Goal: Answer question/provide support: Share knowledge or assist other users

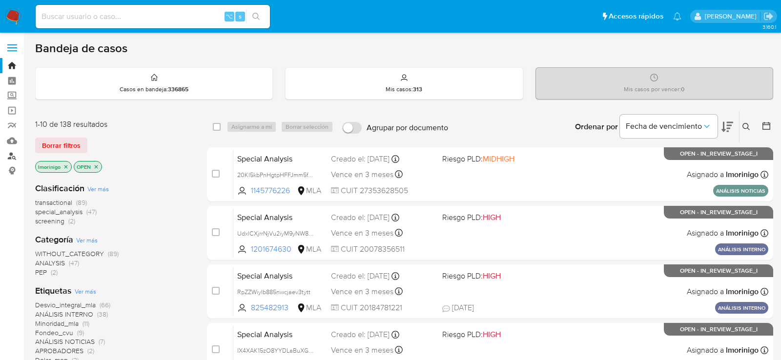
click at [10, 156] on link "Buscador de personas" at bounding box center [58, 155] width 116 height 15
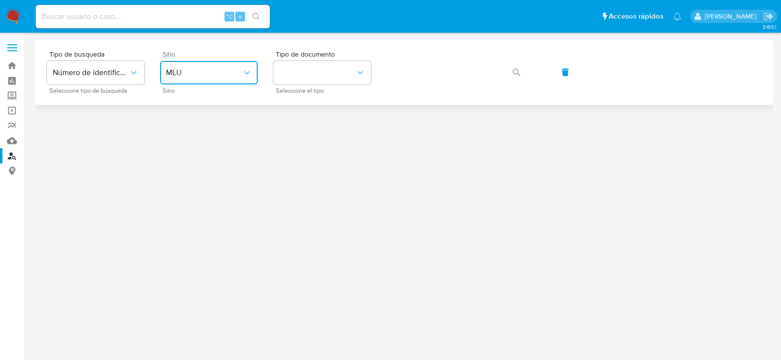
click at [249, 69] on icon "site_id" at bounding box center [247, 73] width 10 height 10
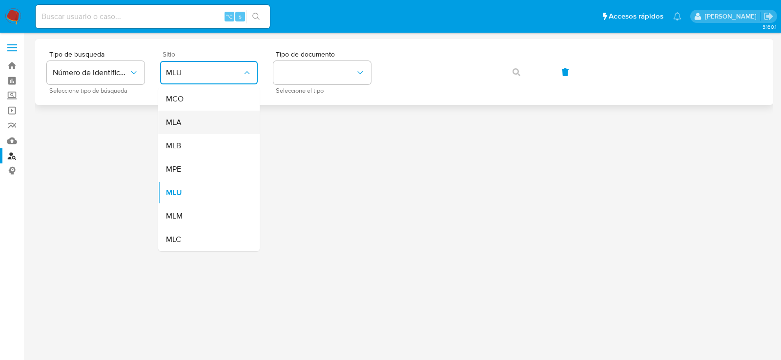
click at [234, 113] on div "MLA" at bounding box center [206, 122] width 80 height 23
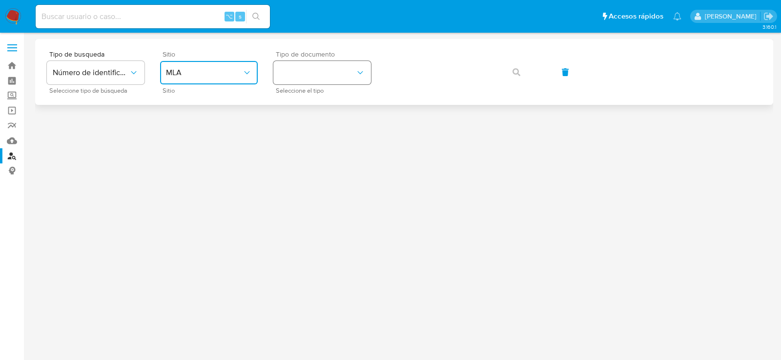
click at [295, 74] on button "identificationType" at bounding box center [323, 72] width 98 height 23
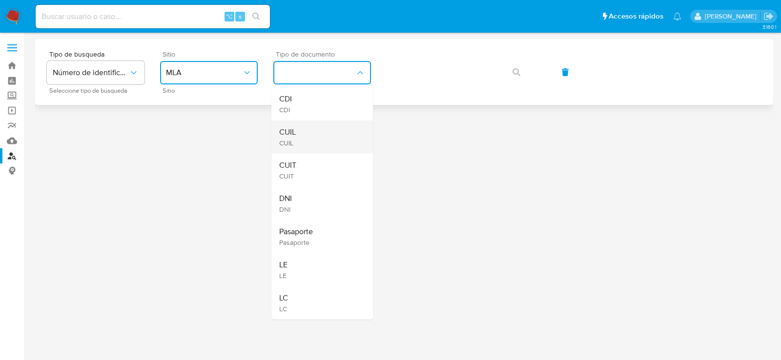
click at [308, 126] on div "CUIL CUIL" at bounding box center [319, 137] width 80 height 33
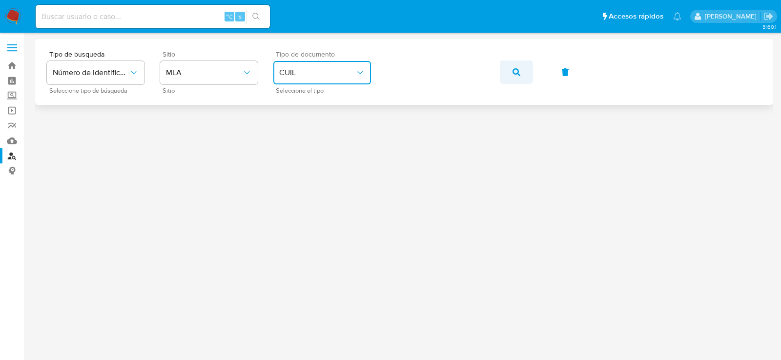
click at [511, 67] on button "button" at bounding box center [516, 72] width 33 height 23
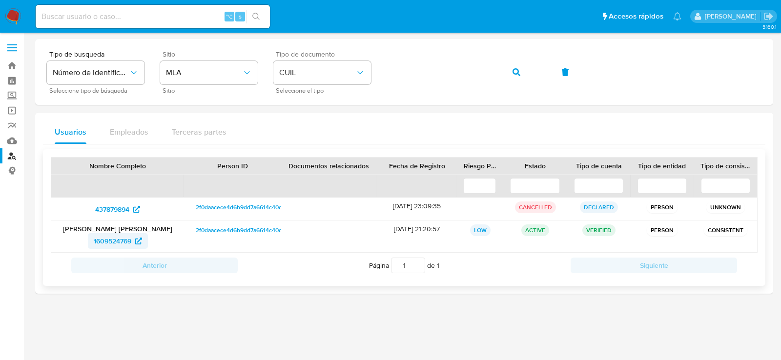
click at [131, 240] on span "1609524769" at bounding box center [113, 241] width 38 height 16
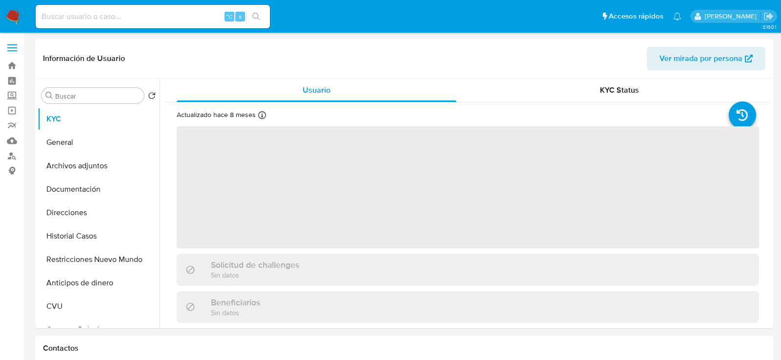
select select "10"
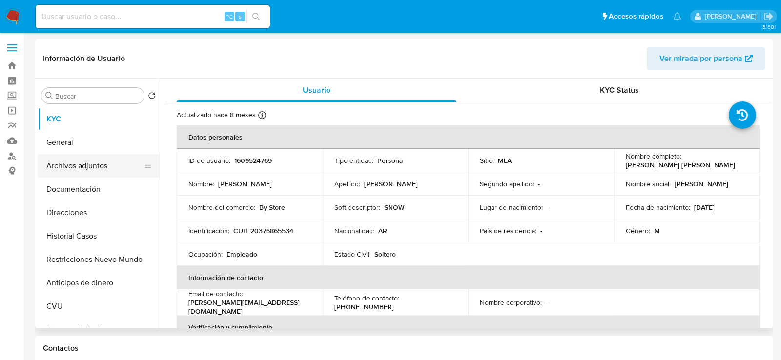
click at [66, 170] on button "Archivos adjuntos" at bounding box center [95, 165] width 114 height 23
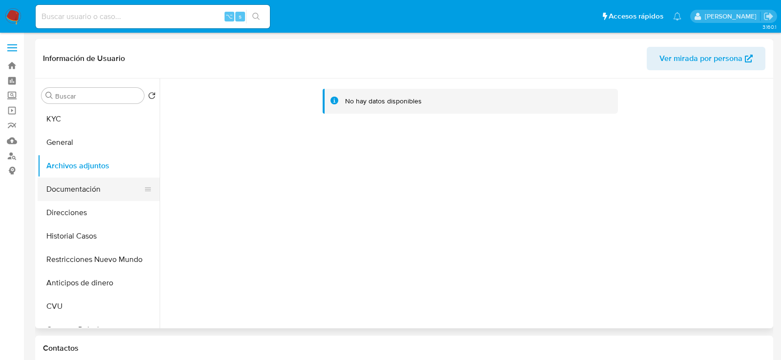
click at [76, 191] on button "Documentación" at bounding box center [95, 189] width 114 height 23
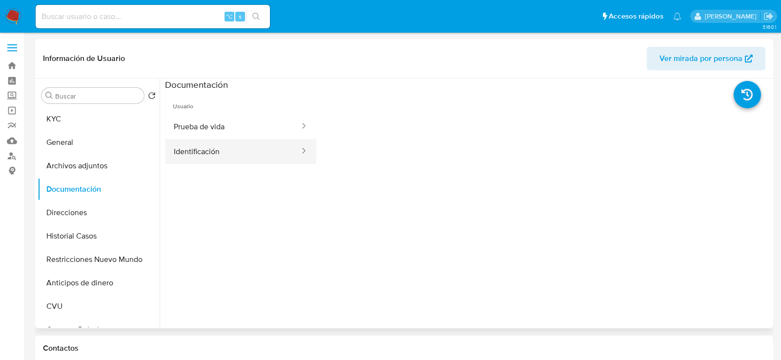
click at [239, 146] on button "Identificación" at bounding box center [233, 151] width 136 height 25
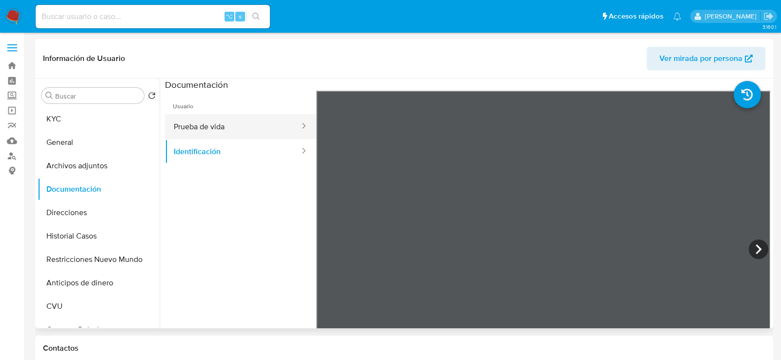
click at [240, 118] on button "Prueba de vida" at bounding box center [233, 126] width 136 height 25
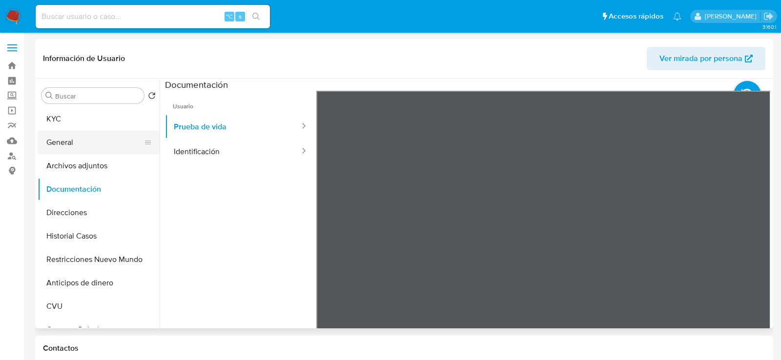
click at [111, 131] on button "General" at bounding box center [95, 142] width 114 height 23
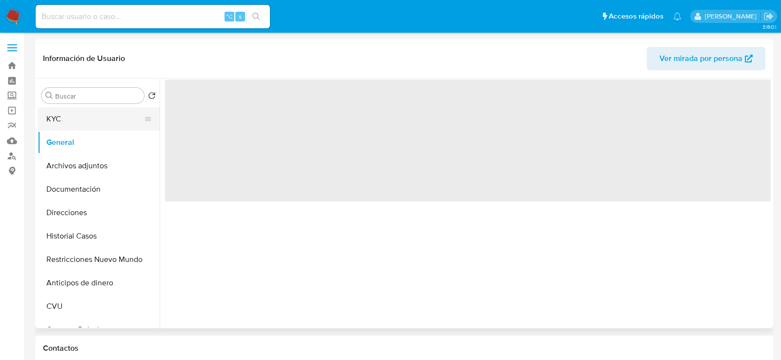
click at [111, 118] on button "KYC" at bounding box center [95, 118] width 114 height 23
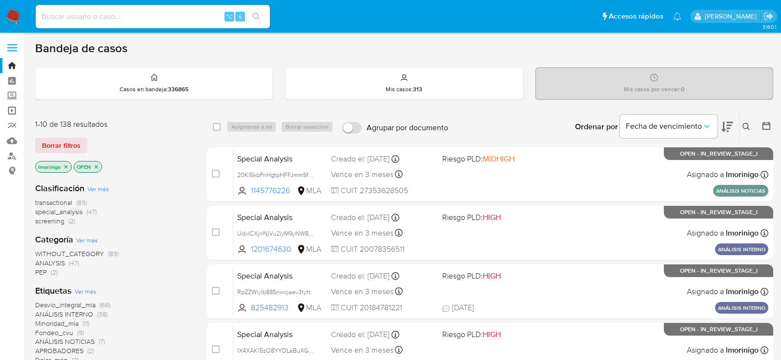
click at [14, 111] on link "Operaciones masivas" at bounding box center [58, 110] width 116 height 15
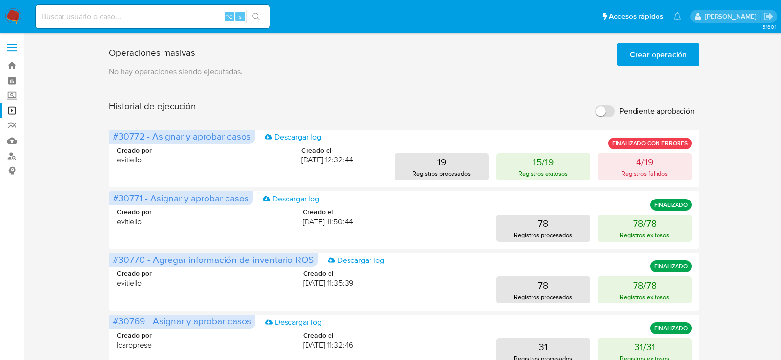
click at [644, 53] on span "Crear operación" at bounding box center [658, 54] width 57 height 21
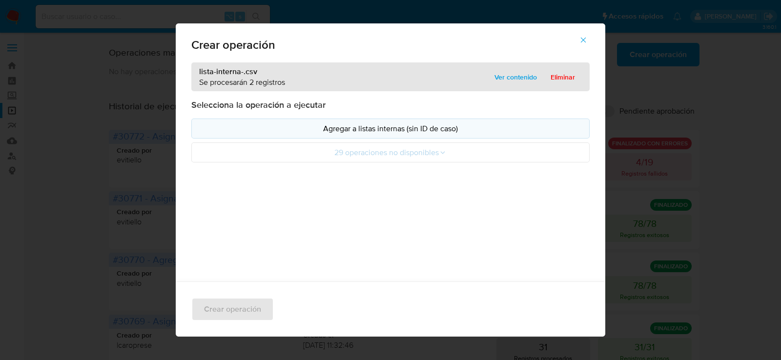
click at [362, 132] on p "Agregar a listas internas (sin ID de caso)" at bounding box center [391, 128] width 382 height 11
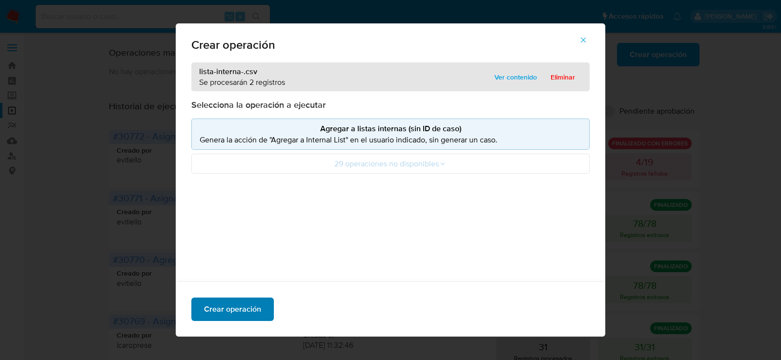
click at [240, 305] on span "Crear operación" at bounding box center [232, 309] width 57 height 21
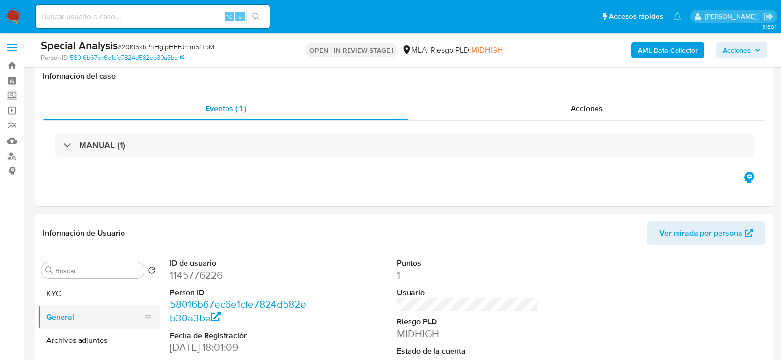
scroll to position [169, 0]
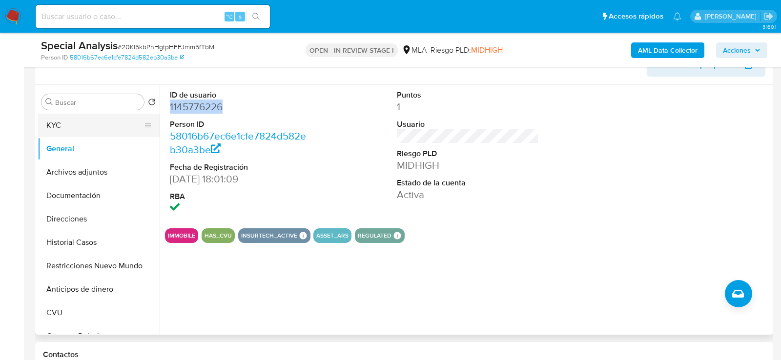
click at [82, 127] on button "KYC" at bounding box center [95, 125] width 114 height 23
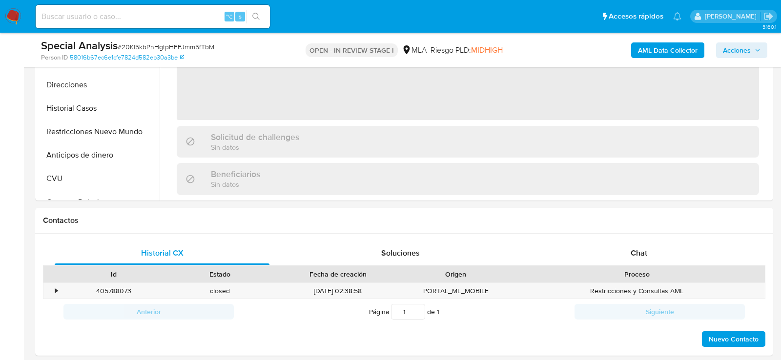
scroll to position [333, 0]
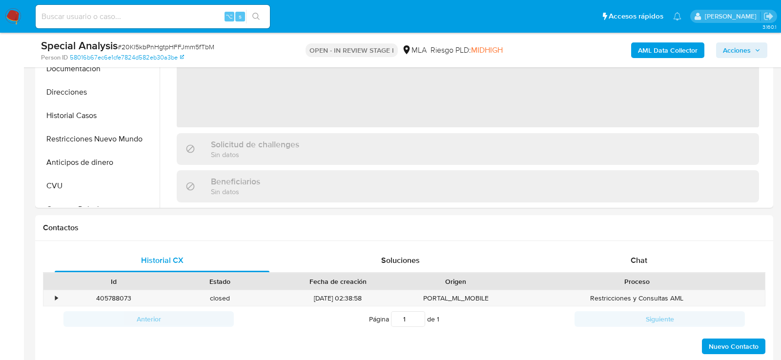
scroll to position [303, 0]
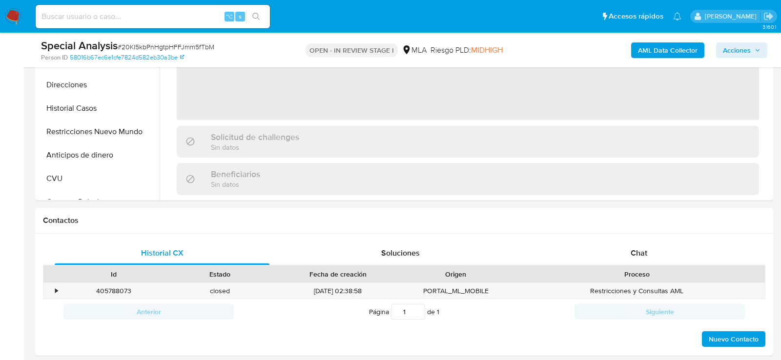
select select "10"
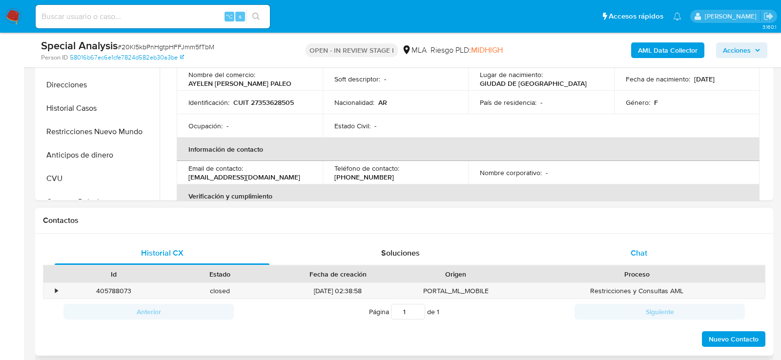
click at [593, 253] on div "Chat" at bounding box center [639, 253] width 215 height 23
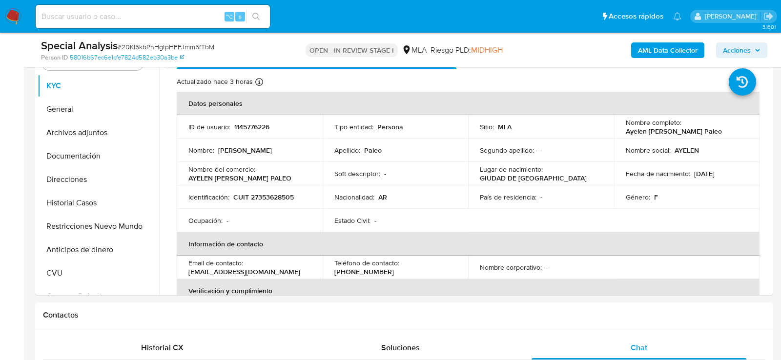
scroll to position [213, 0]
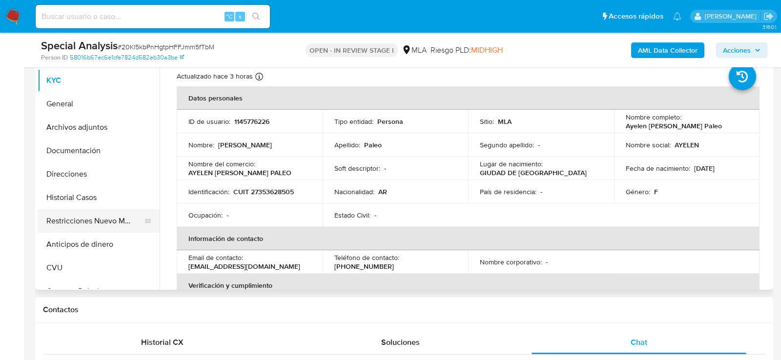
click at [94, 220] on button "Restricciones Nuevo Mundo" at bounding box center [95, 221] width 114 height 23
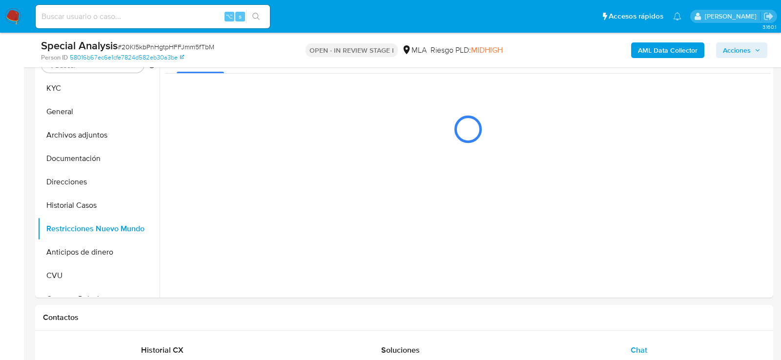
scroll to position [202, 0]
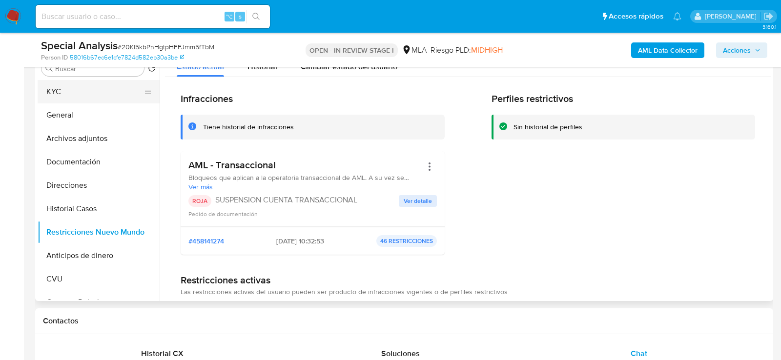
click at [76, 94] on button "KYC" at bounding box center [95, 91] width 114 height 23
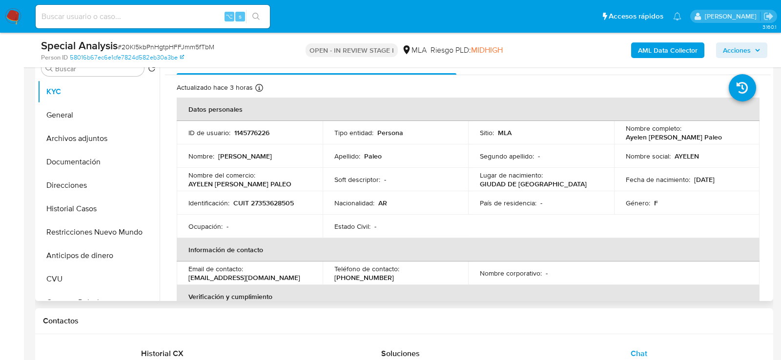
click at [257, 137] on td "ID de usuario : 1145776226" at bounding box center [250, 132] width 146 height 23
click at [257, 137] on p "1145776226" at bounding box center [251, 132] width 35 height 9
click at [253, 134] on p "1145776226" at bounding box center [251, 132] width 35 height 9
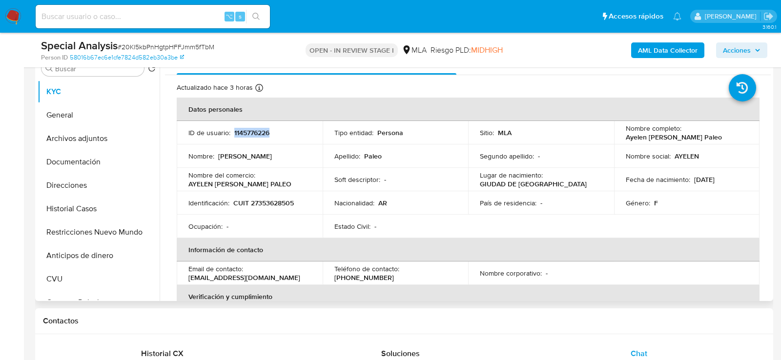
click at [253, 134] on p "1145776226" at bounding box center [251, 132] width 35 height 9
copy p "1145776226"
click at [96, 193] on button "Direcciones" at bounding box center [95, 185] width 114 height 23
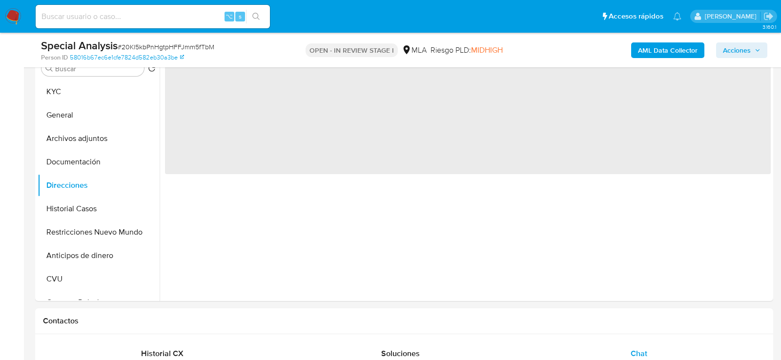
scroll to position [195, 0]
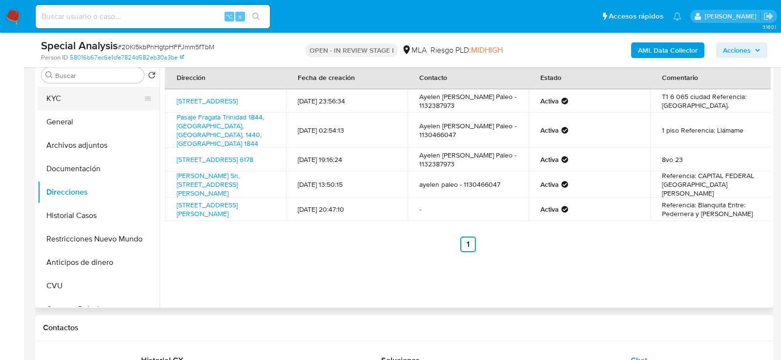
click at [87, 96] on button "KYC" at bounding box center [95, 98] width 114 height 23
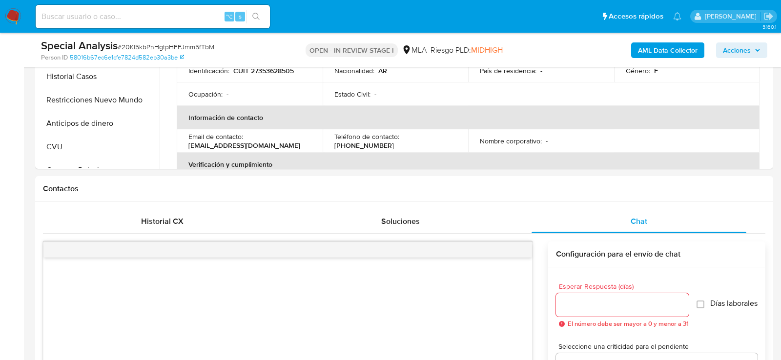
scroll to position [401, 0]
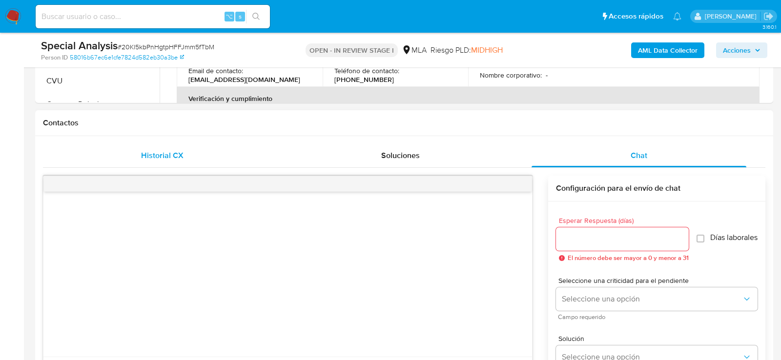
click at [161, 161] on div "Historial CX" at bounding box center [162, 155] width 215 height 23
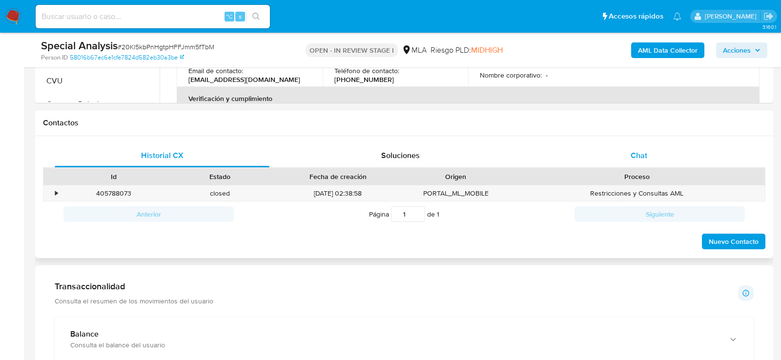
click at [622, 156] on div "Chat" at bounding box center [639, 155] width 215 height 23
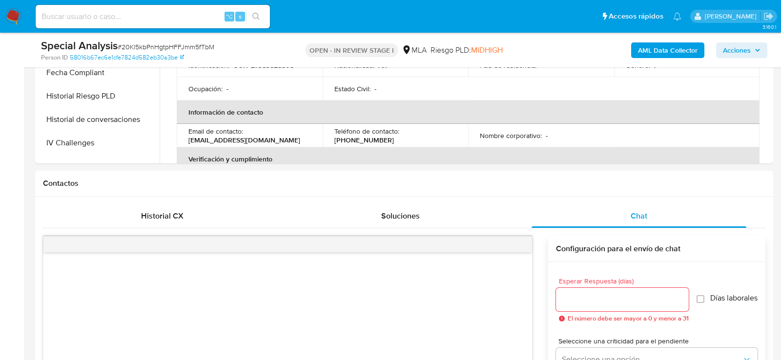
scroll to position [362, 0]
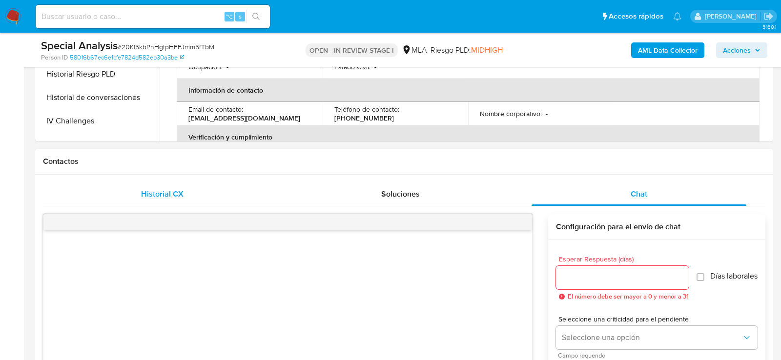
click at [191, 192] on div "Historial CX" at bounding box center [162, 194] width 215 height 23
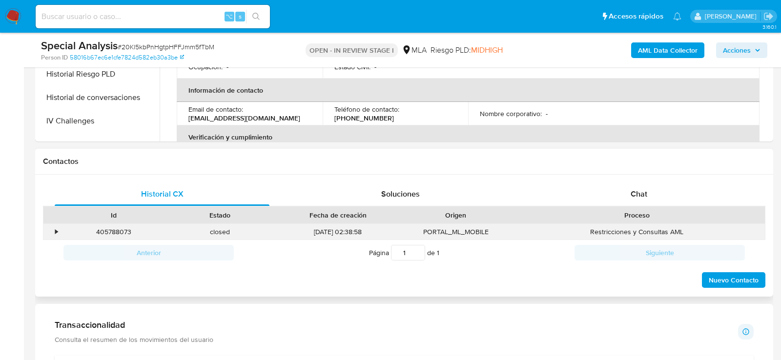
click at [107, 228] on div "405788073" at bounding box center [114, 232] width 106 height 16
copy div "405788073"
click at [197, 184] on div "Historial CX" at bounding box center [162, 194] width 215 height 23
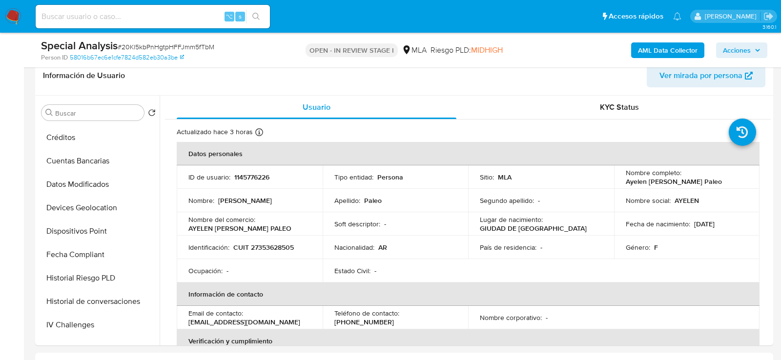
scroll to position [178, 0]
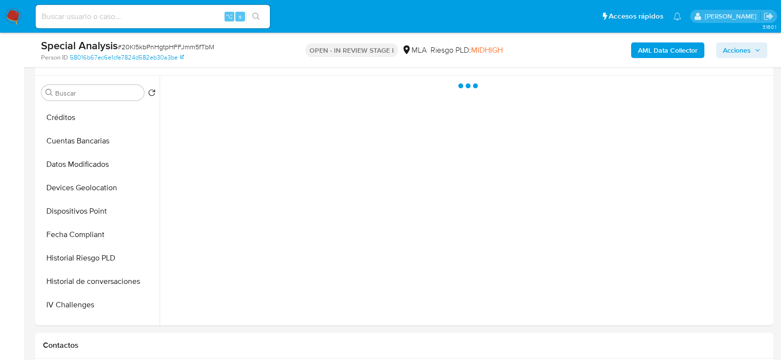
click at [684, 52] on b "AML Data Collector" at bounding box center [668, 50] width 60 height 16
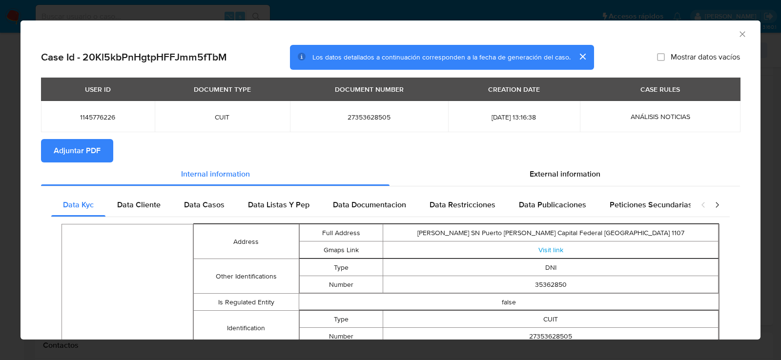
click at [89, 146] on span "Adjuntar PDF" at bounding box center [77, 150] width 47 height 21
click at [746, 36] on icon "Cerrar ventana" at bounding box center [743, 34] width 10 height 10
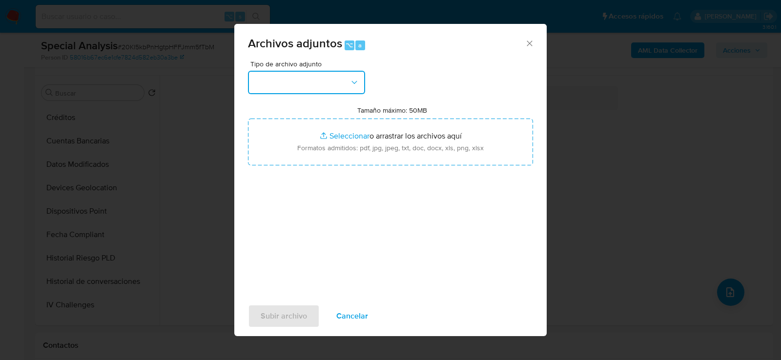
click at [356, 84] on icon "button" at bounding box center [355, 83] width 10 height 10
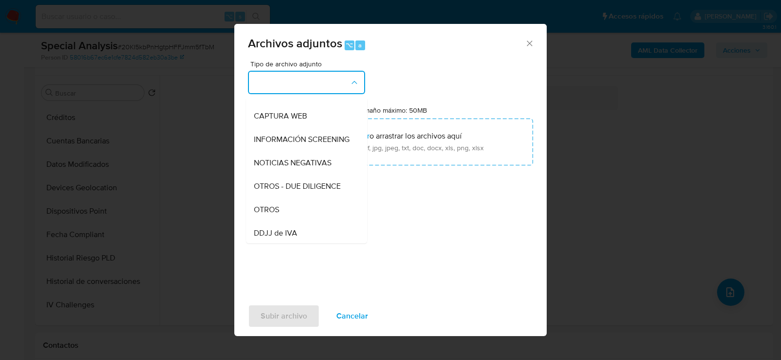
scroll to position [126, 0]
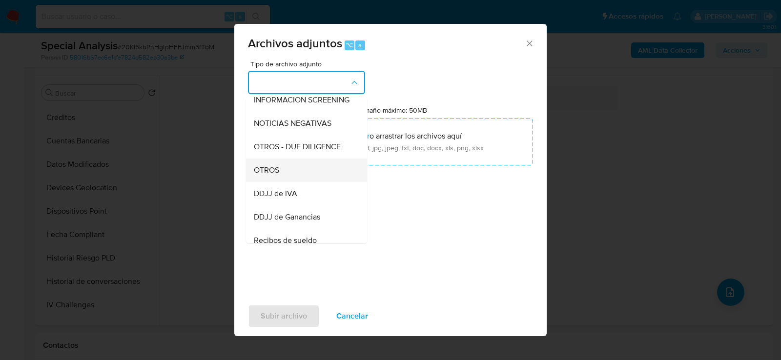
click at [302, 169] on div "OTROS" at bounding box center [304, 169] width 100 height 23
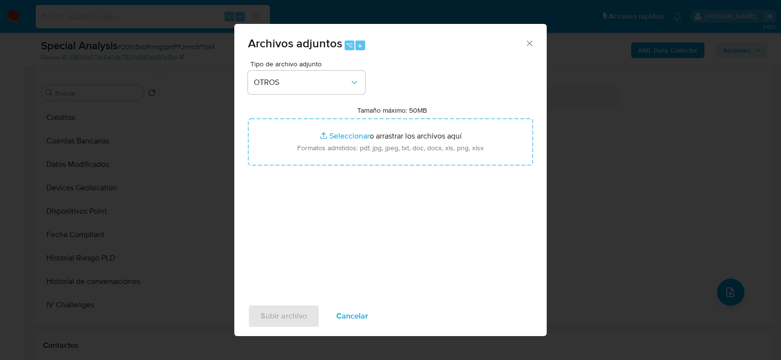
click at [328, 221] on div "Tipo de archivo adjunto OTROS Tamaño máximo: 50MB Seleccionar archivos Seleccio…" at bounding box center [390, 176] width 285 height 231
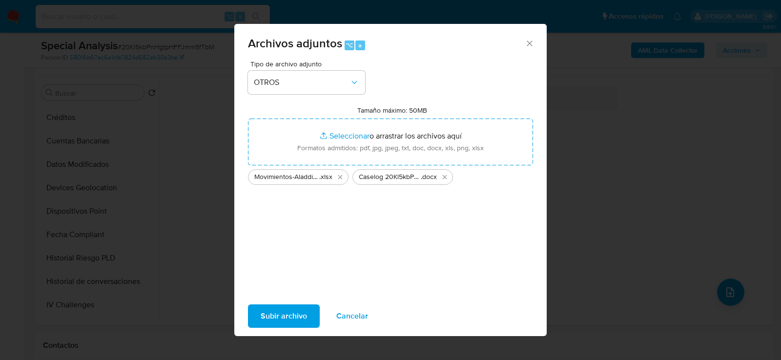
click at [292, 318] on span "Subir archivo" at bounding box center [284, 316] width 46 height 21
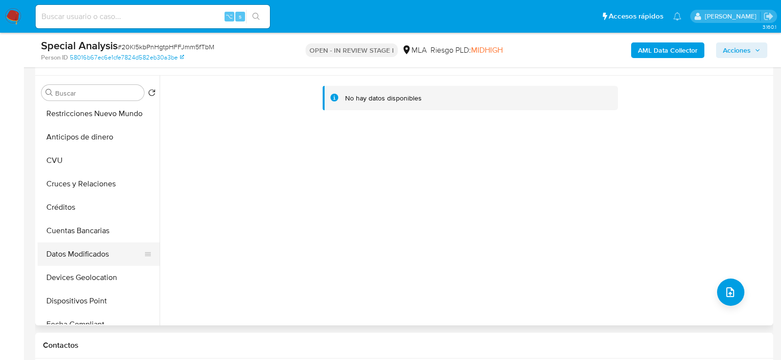
scroll to position [0, 0]
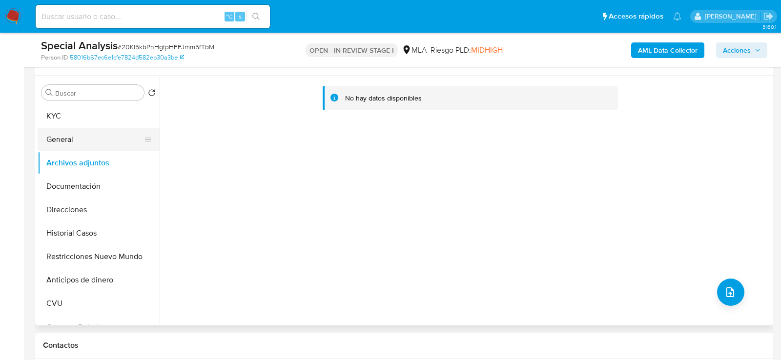
click at [80, 143] on button "General" at bounding box center [95, 139] width 114 height 23
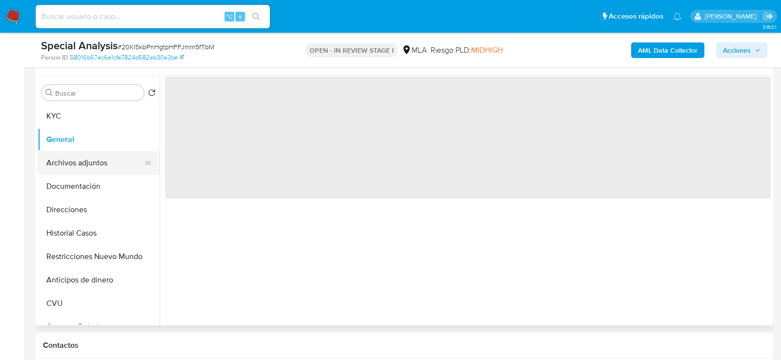
click at [80, 160] on button "Archivos adjuntos" at bounding box center [95, 162] width 114 height 23
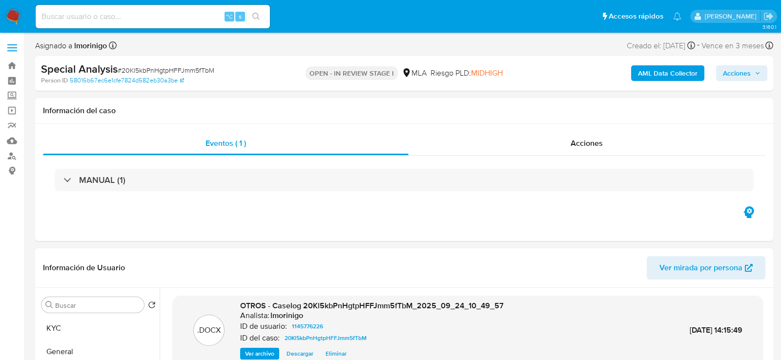
click at [742, 77] on span "Acciones" at bounding box center [737, 73] width 28 height 16
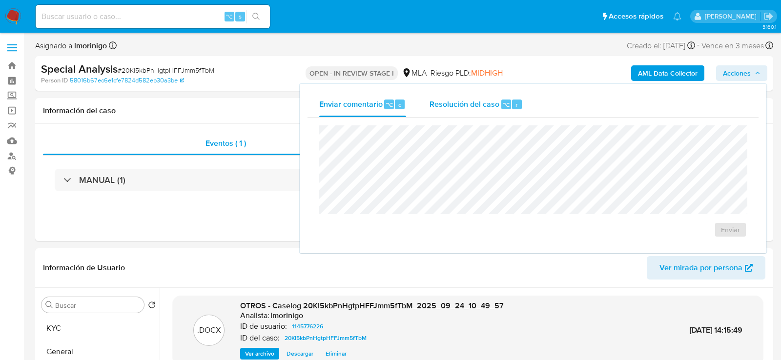
click at [503, 103] on span "⌥" at bounding box center [506, 104] width 7 height 9
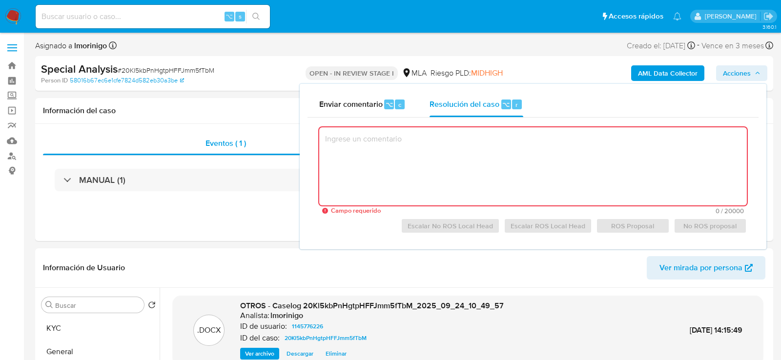
paste textarea "Se procede al cierre del caso según el análisis efectuado en el caselog adjunto."
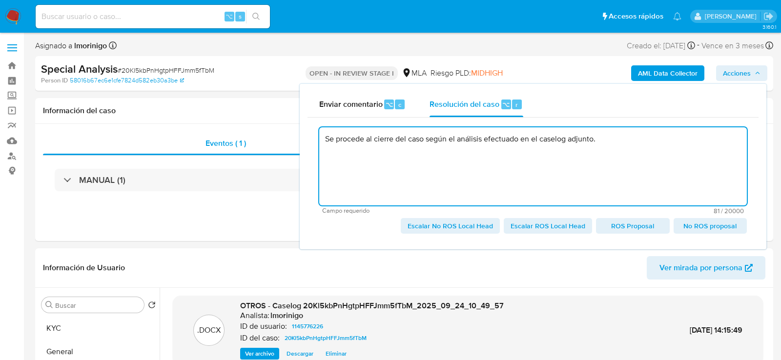
type textarea "Se procede al cierre del caso según el análisis efectuado en el caselog adjunto."
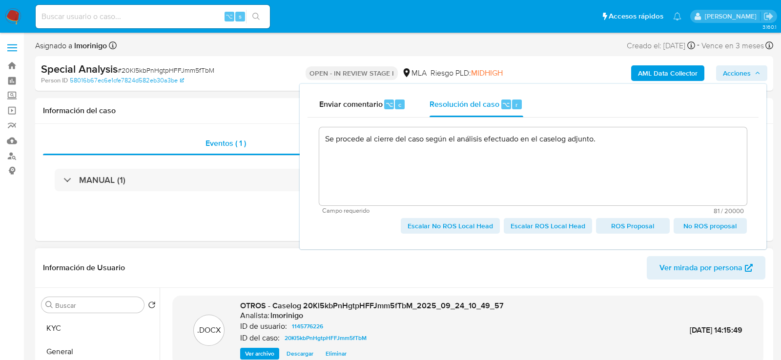
drag, startPoint x: 551, startPoint y: 228, endPoint x: 558, endPoint y: 283, distance: 55.7
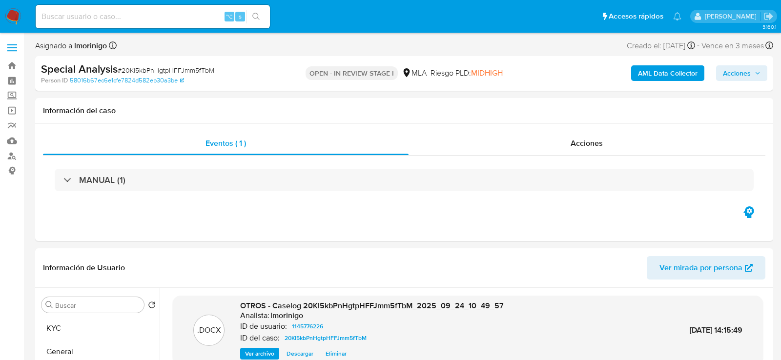
click at [760, 73] on icon "button" at bounding box center [758, 73] width 6 height 6
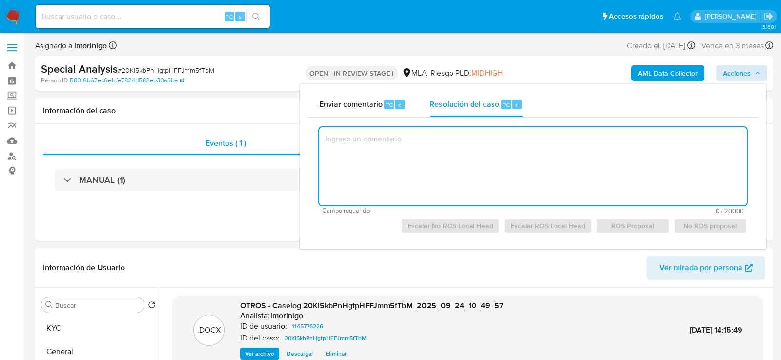
click at [524, 162] on textarea at bounding box center [533, 166] width 428 height 78
paste textarea "Se procede al cierre del caso según el análisis efectuado en el caselog adjunto."
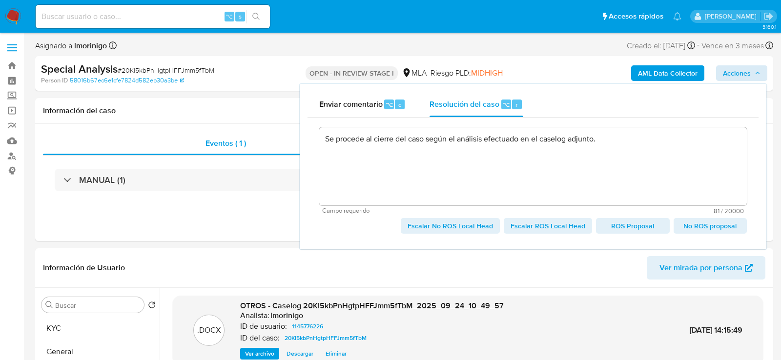
click at [542, 228] on span "Escalar ROS Local Head" at bounding box center [548, 226] width 75 height 14
type textarea "Se procede al cierre del caso según el análisis efectuado en el caselog adjunto."
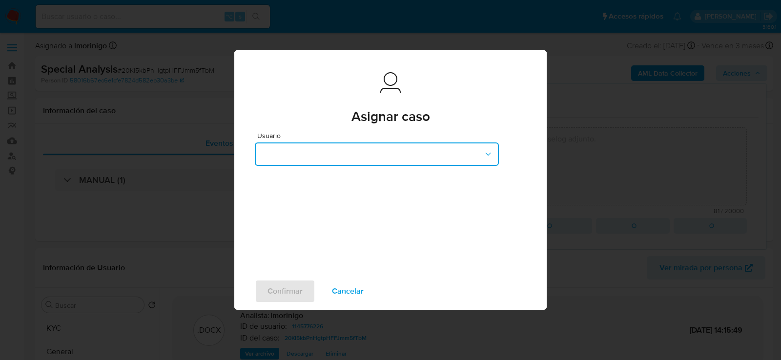
click at [382, 149] on button "button" at bounding box center [377, 154] width 244 height 23
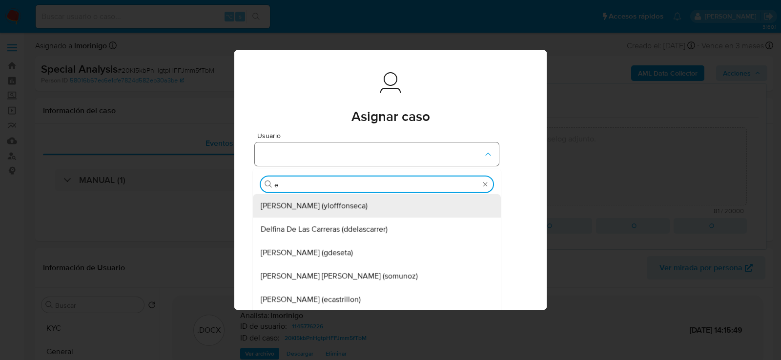
type input "ez"
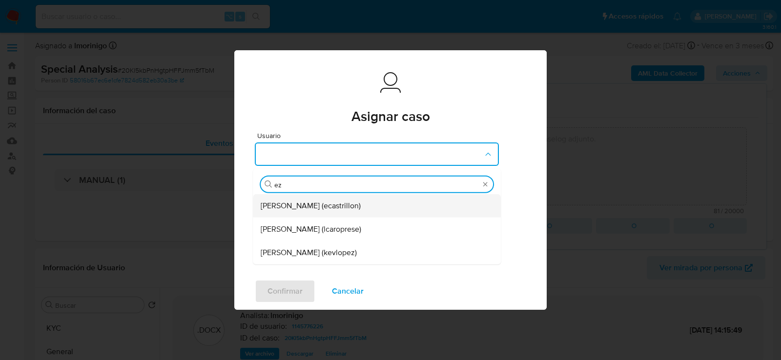
click at [361, 207] on span "Ezequiel Gonzalo Castrillon (ecastrillon)" at bounding box center [311, 206] width 100 height 10
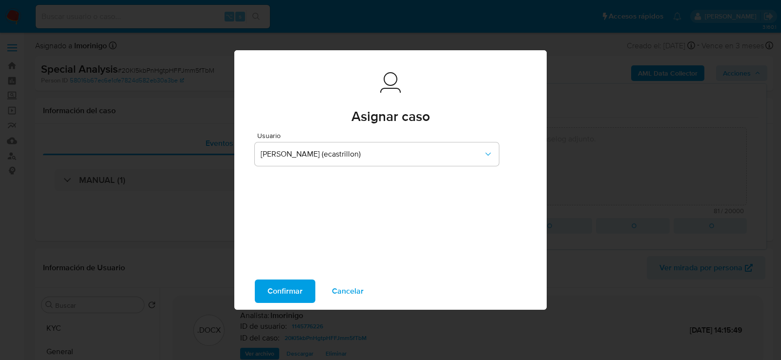
click at [353, 298] on span "Cancelar" at bounding box center [348, 291] width 32 height 21
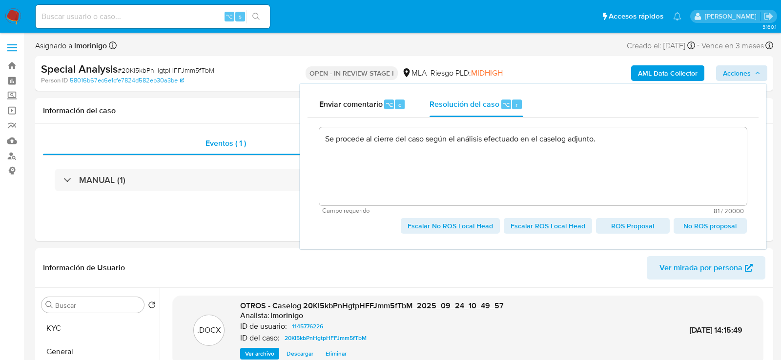
click at [546, 229] on span "Escalar ROS Local Head" at bounding box center [548, 226] width 75 height 14
type textarea "Se procede al cierre del caso según el análisis efectuado en el caselog adjunto."
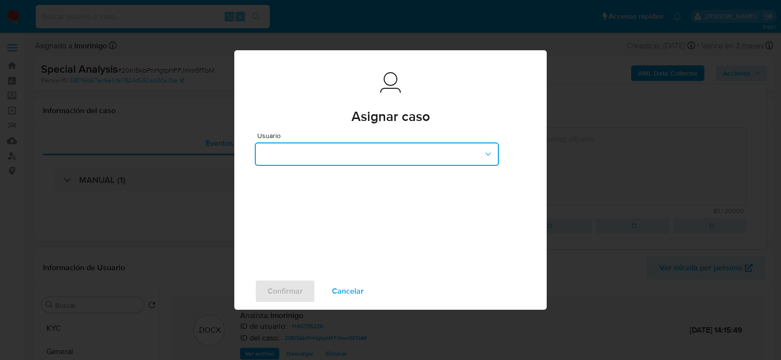
click at [372, 145] on button "button" at bounding box center [377, 154] width 244 height 23
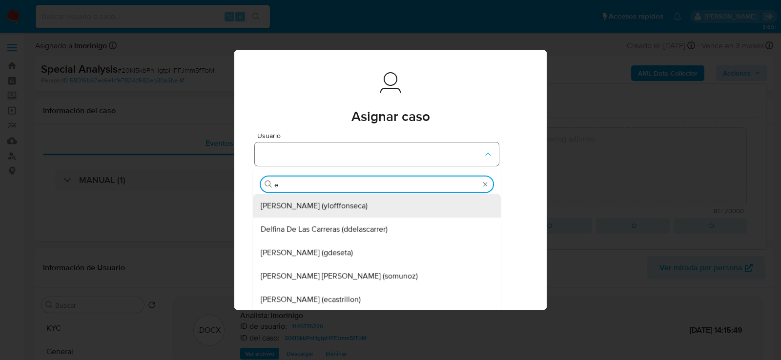
type input "ez"
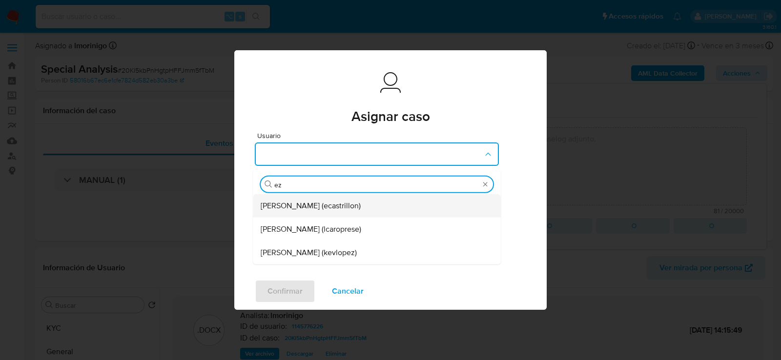
click at [342, 208] on span "Ezequiel Gonzalo Castrillon (ecastrillon)" at bounding box center [311, 206] width 100 height 10
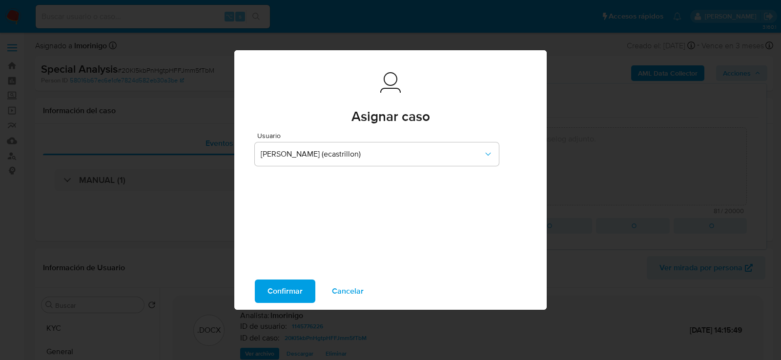
click at [290, 288] on span "Confirmar" at bounding box center [285, 291] width 35 height 21
type textarea "Se procede al cierre del caso según el análisis efectuado en el caselog adjunto."
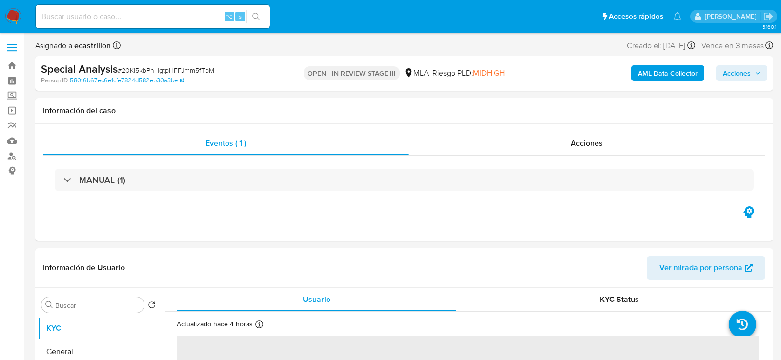
select select "10"
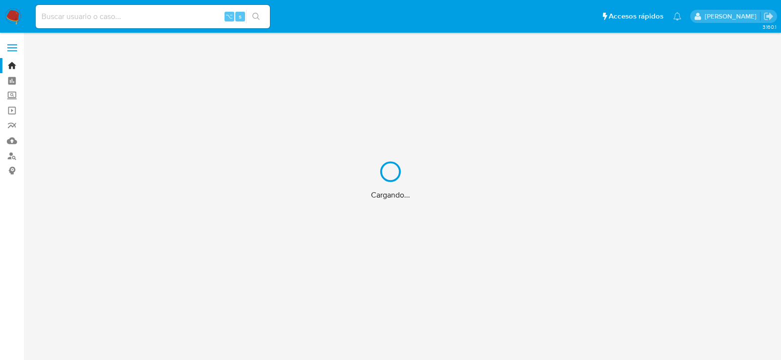
click at [152, 20] on div "Cargando..." at bounding box center [390, 180] width 781 height 360
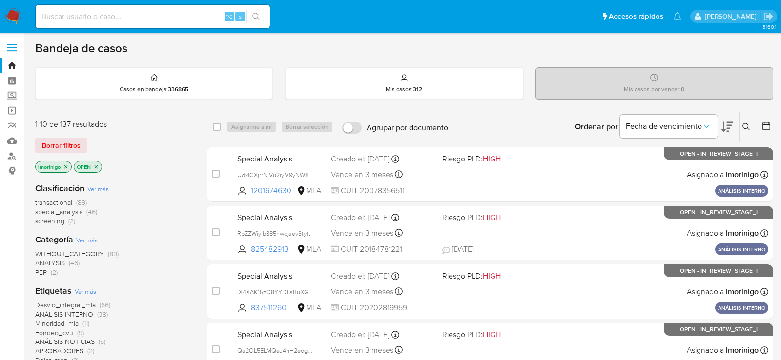
click at [149, 13] on input at bounding box center [153, 16] width 234 height 13
paste input "QPaEMpuqQIexfvNuG3Ju9gu4"
type input "QPaEMpuqQIexfvNuG3Ju9gu4"
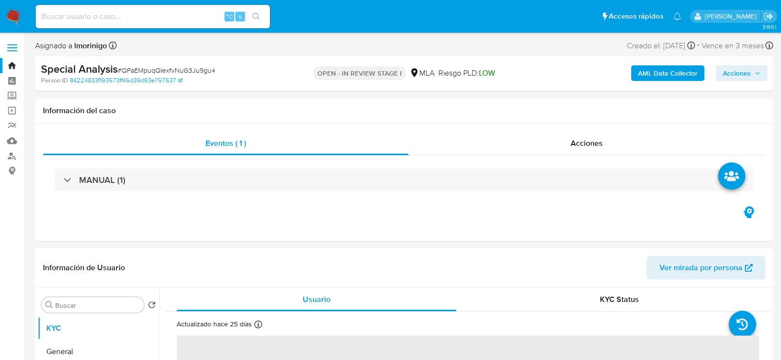
select select "10"
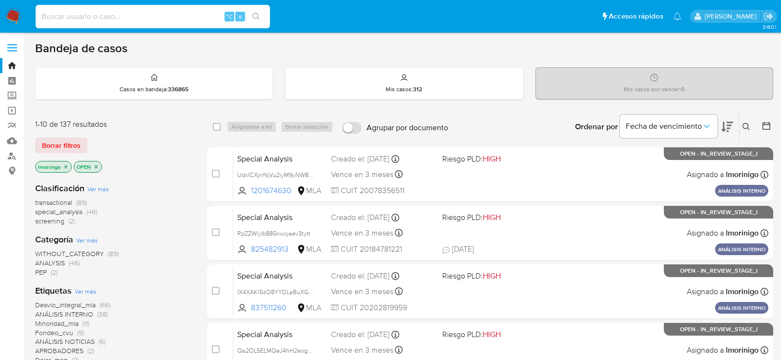
click at [142, 15] on input at bounding box center [153, 16] width 234 height 13
paste input "gsjkxtPHQLTIl48gSW8xELwH"
type input "gsjkxtPHQLTIl48gSW8xELwH"
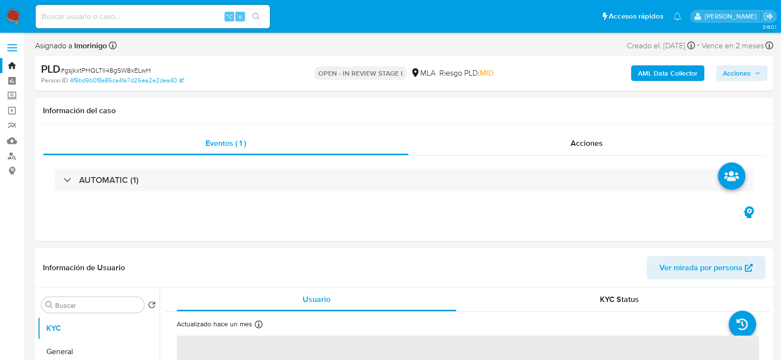
select select "10"
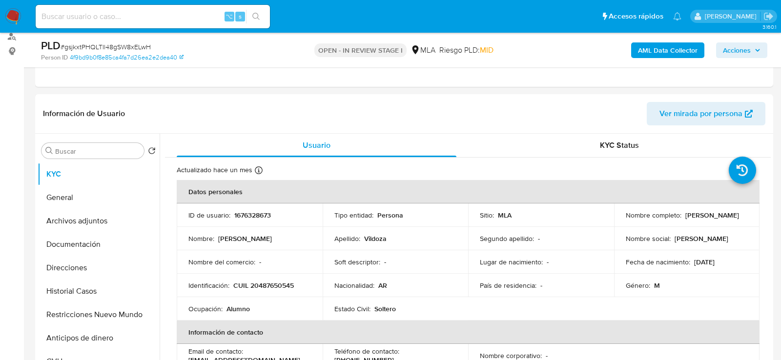
scroll to position [152, 0]
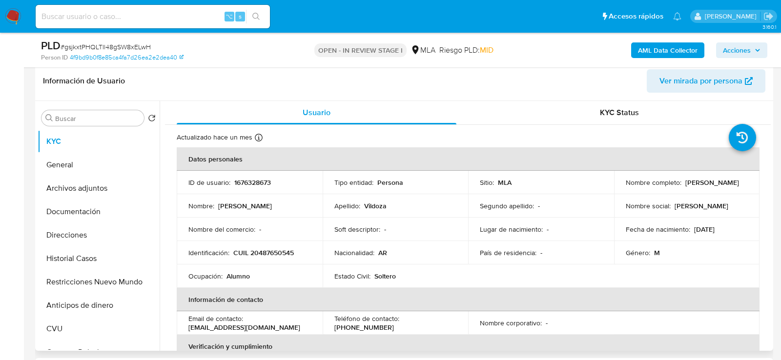
click at [253, 187] on td "ID de usuario : 1676328673" at bounding box center [250, 182] width 146 height 23
click at [253, 185] on p "1676328673" at bounding box center [252, 182] width 37 height 9
copy p "1676328673"
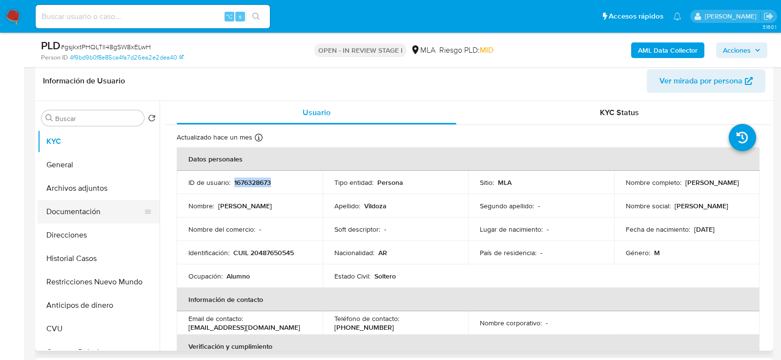
click at [80, 205] on button "Documentación" at bounding box center [95, 211] width 114 height 23
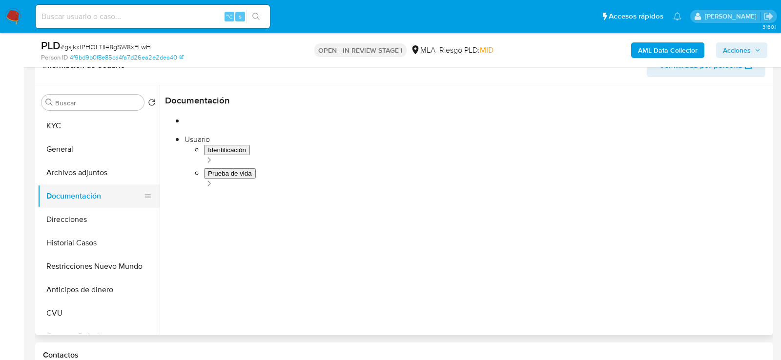
scroll to position [171, 0]
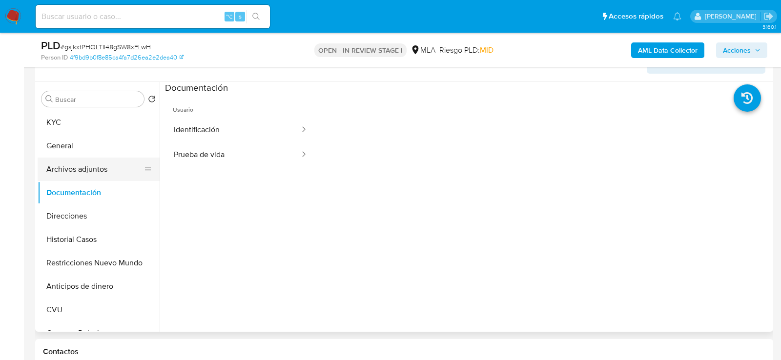
click at [82, 167] on button "Archivos adjuntos" at bounding box center [95, 169] width 114 height 23
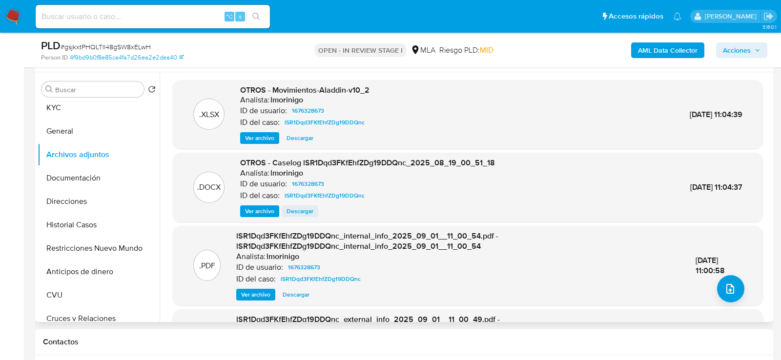
scroll to position [150, 0]
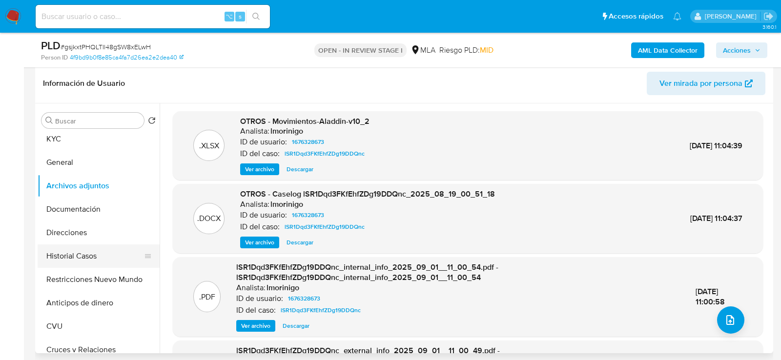
click at [63, 253] on button "Historial Casos" at bounding box center [95, 256] width 114 height 23
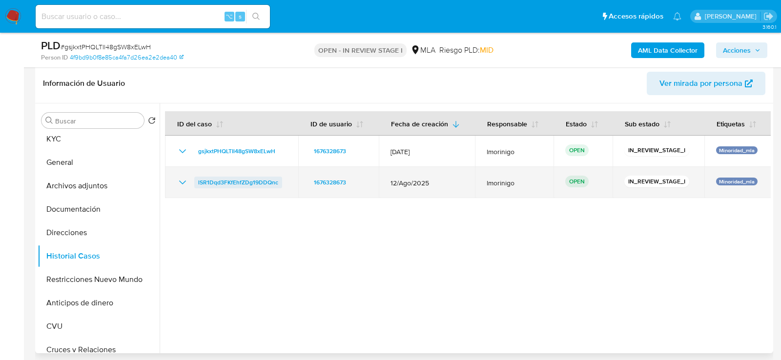
click at [241, 177] on span "lSR1Dqd3FKfEhfZDg19DDQnc" at bounding box center [238, 183] width 80 height 12
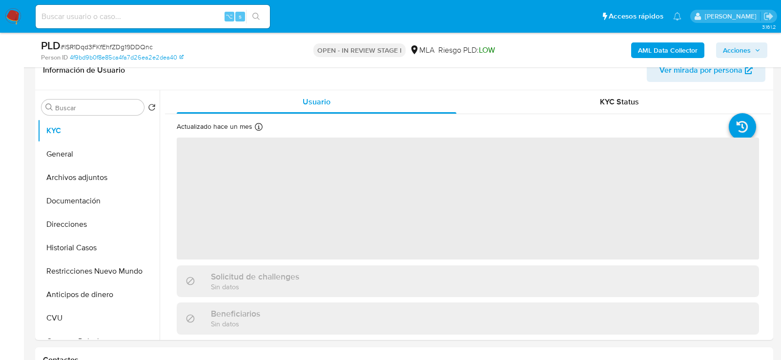
scroll to position [180, 0]
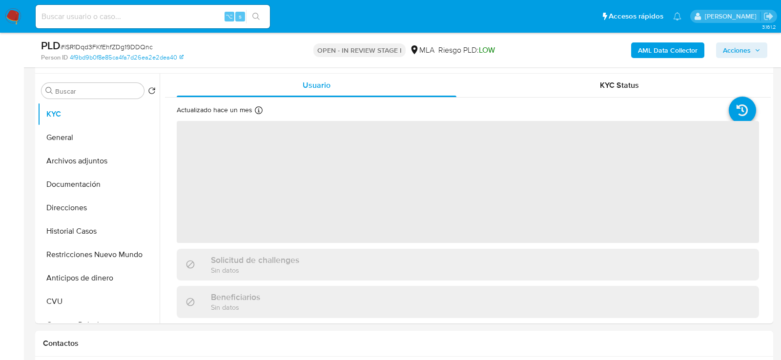
select select "10"
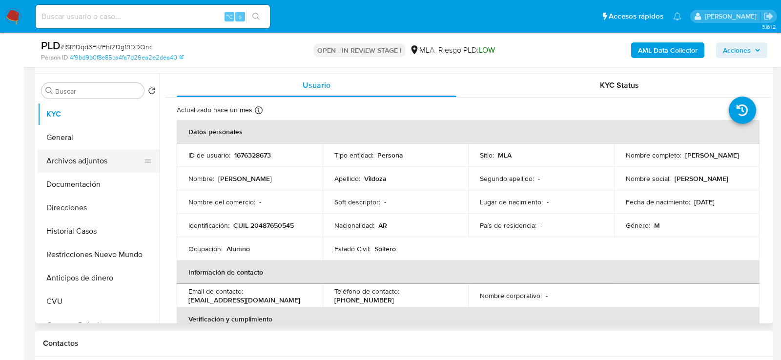
click at [84, 165] on button "Archivos adjuntos" at bounding box center [95, 160] width 114 height 23
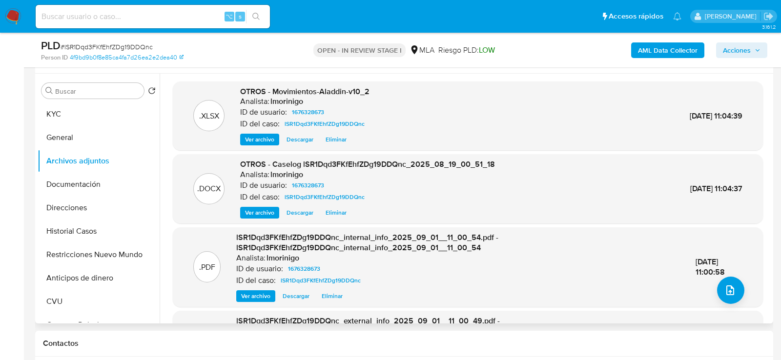
click at [329, 141] on span "Eliminar" at bounding box center [336, 140] width 21 height 10
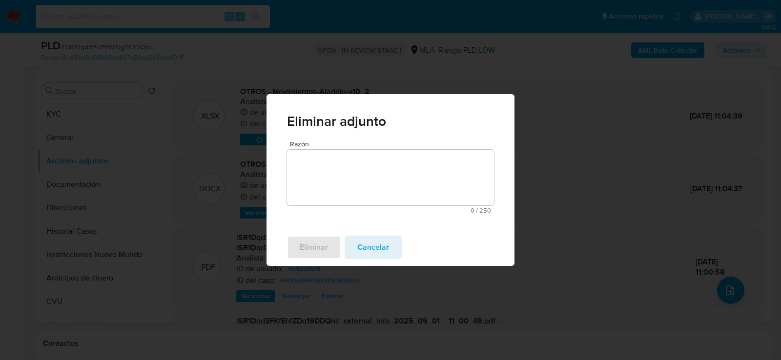
click at [361, 190] on textarea "Razón" at bounding box center [390, 178] width 207 height 56
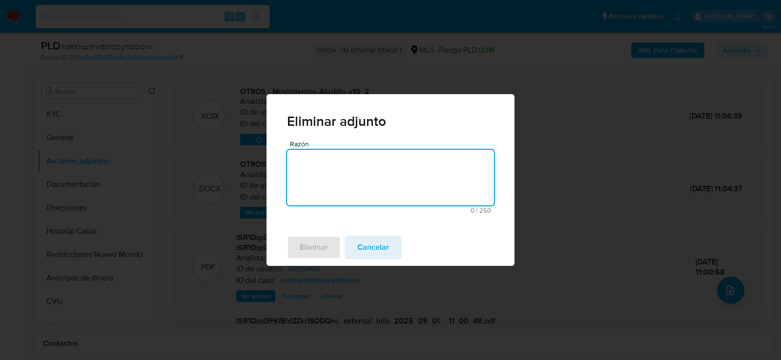
click at [309, 266] on div "Eliminar Cancelar" at bounding box center [391, 247] width 248 height 37
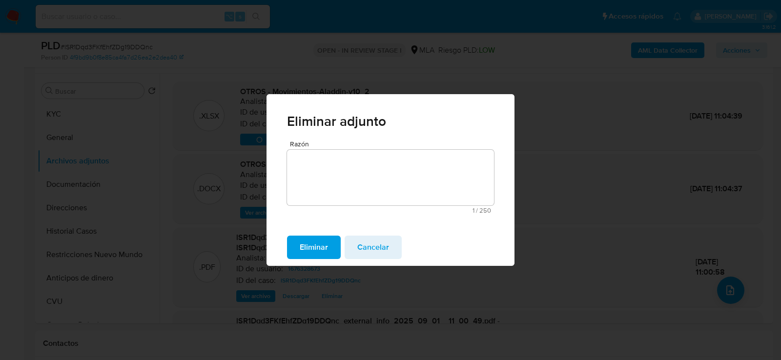
click at [310, 254] on span "Eliminar" at bounding box center [314, 247] width 28 height 21
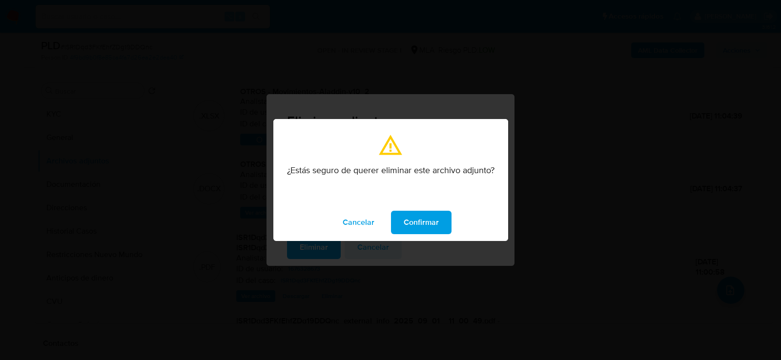
click at [419, 228] on span "Confirmar" at bounding box center [421, 222] width 35 height 21
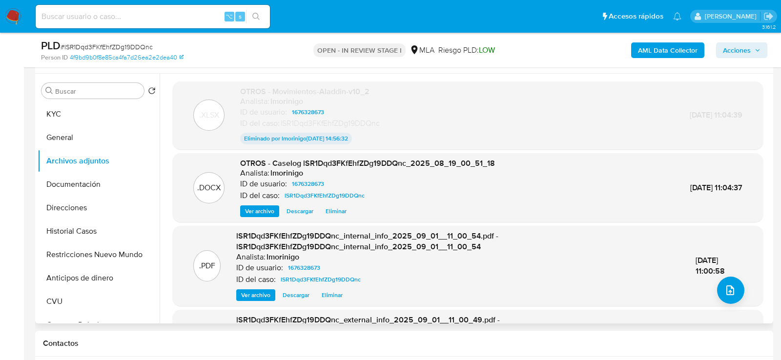
click at [331, 214] on span "Eliminar" at bounding box center [336, 212] width 21 height 10
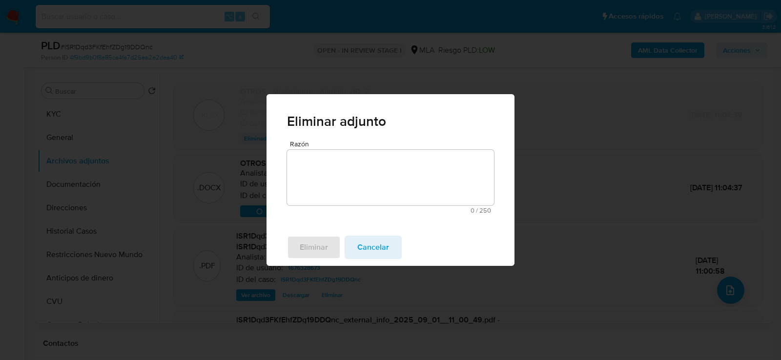
click at [325, 190] on textarea "Razón" at bounding box center [390, 178] width 207 height 56
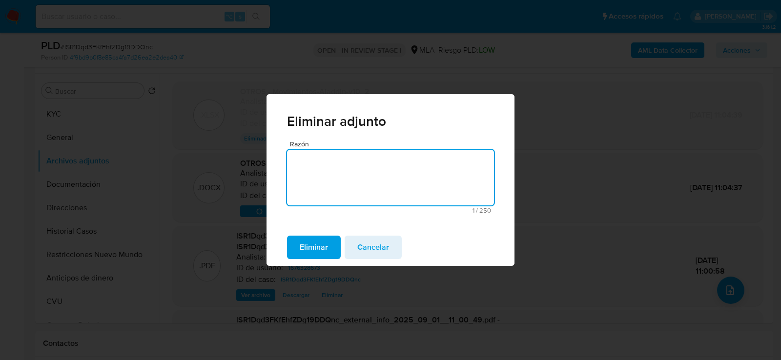
click at [323, 246] on span "Eliminar" at bounding box center [314, 247] width 28 height 21
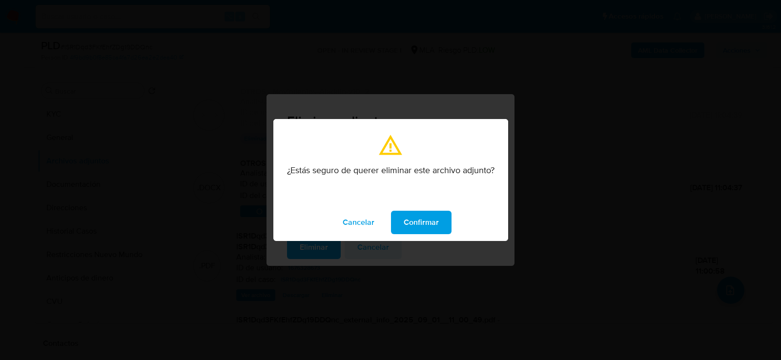
click at [414, 221] on span "Confirmar" at bounding box center [421, 222] width 35 height 21
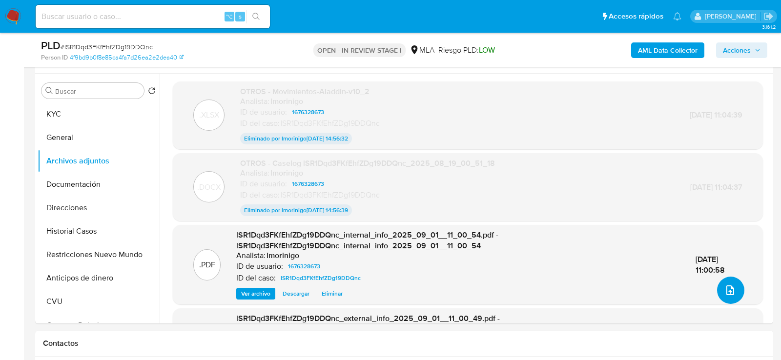
click at [727, 291] on icon "upload-file" at bounding box center [731, 291] width 8 height 10
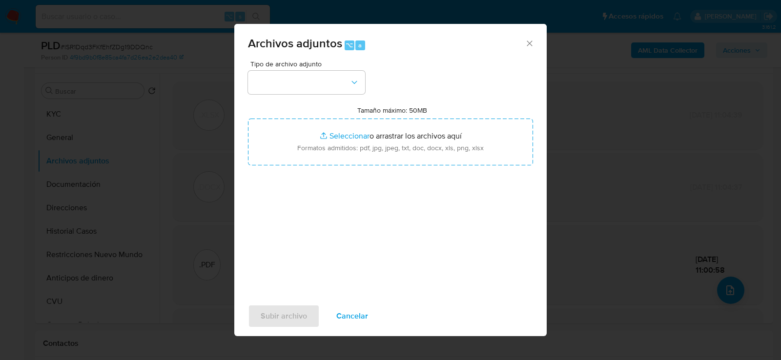
click at [365, 86] on div "Tipo de archivo adjunto Tamaño máximo: 50MB Seleccionar archivos Seleccionar o …" at bounding box center [390, 176] width 285 height 231
click at [351, 86] on icon "button" at bounding box center [355, 83] width 10 height 10
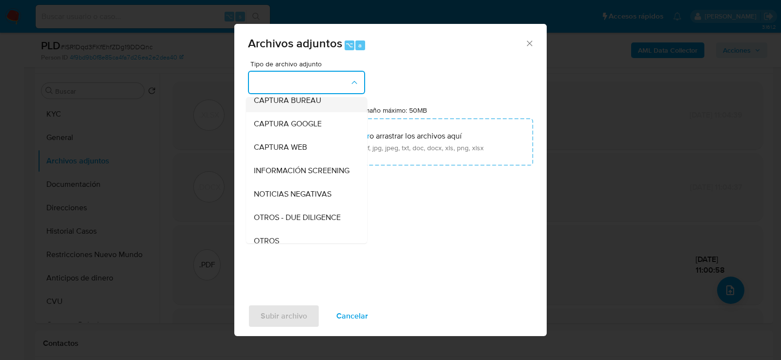
scroll to position [85, 0]
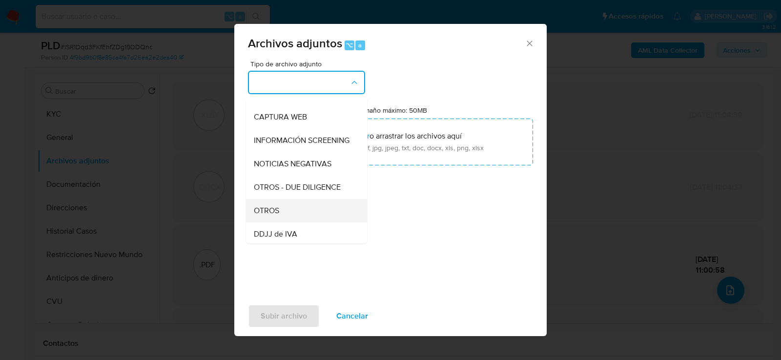
click at [293, 207] on div "OTROS" at bounding box center [304, 210] width 100 height 23
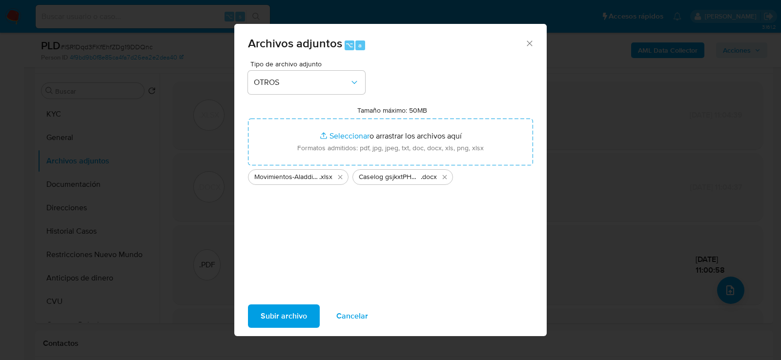
click at [282, 309] on span "Subir archivo" at bounding box center [284, 316] width 46 height 21
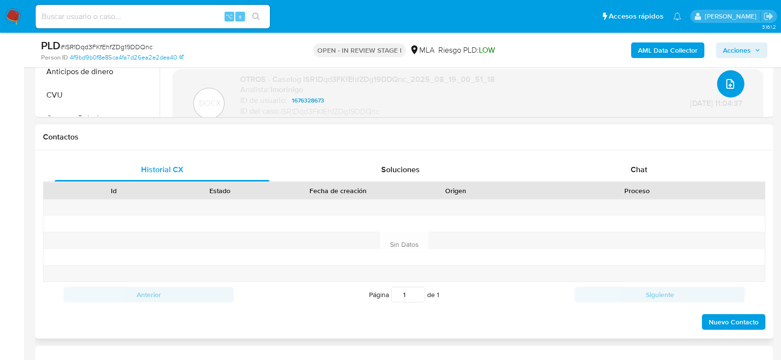
scroll to position [373, 0]
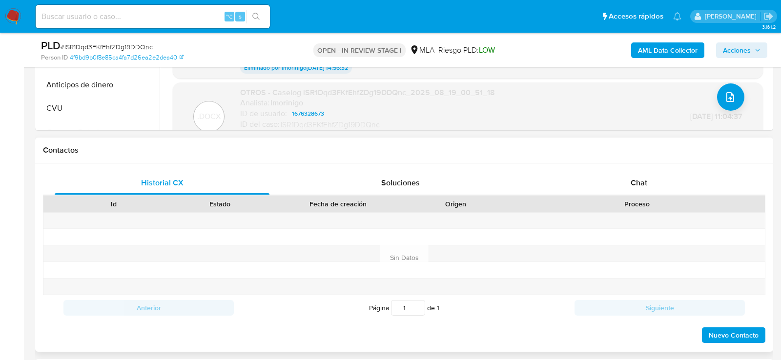
click at [615, 202] on div "Proceso" at bounding box center [637, 204] width 242 height 10
click at [617, 201] on div "Proceso" at bounding box center [637, 204] width 242 height 10
click at [629, 185] on div "Chat" at bounding box center [639, 182] width 215 height 23
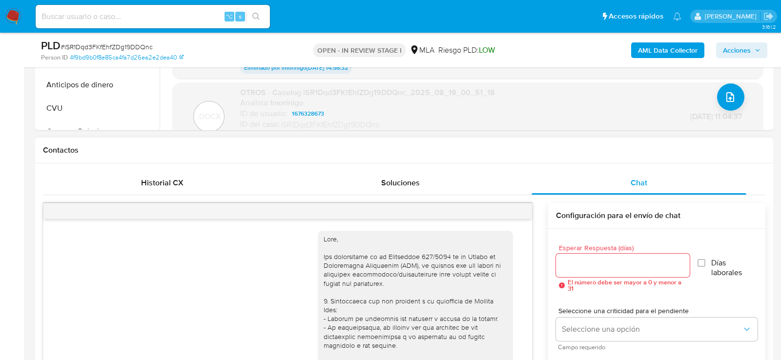
scroll to position [497, 0]
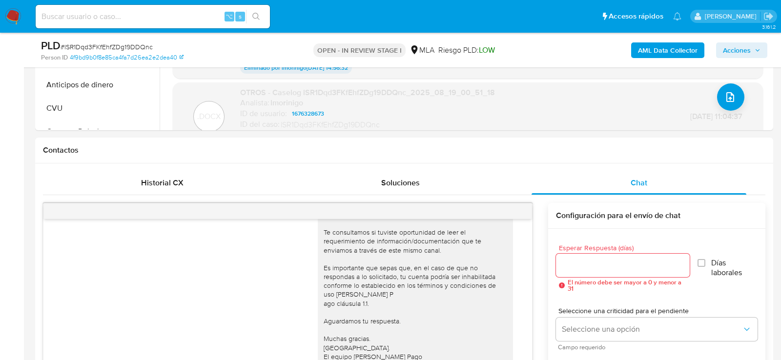
click at [760, 54] on span "Acciones" at bounding box center [742, 50] width 38 height 14
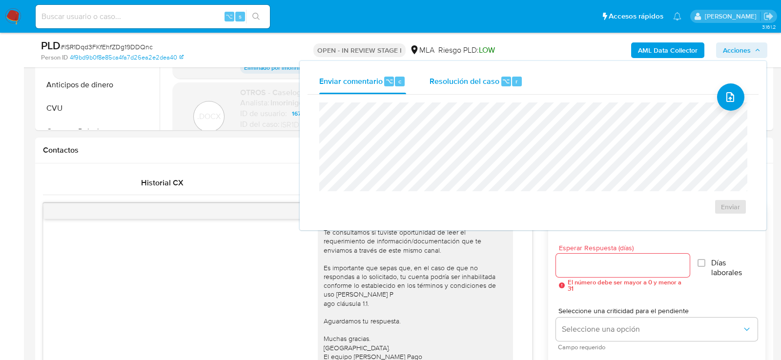
click at [466, 80] on span "Resolución del caso" at bounding box center [465, 80] width 70 height 11
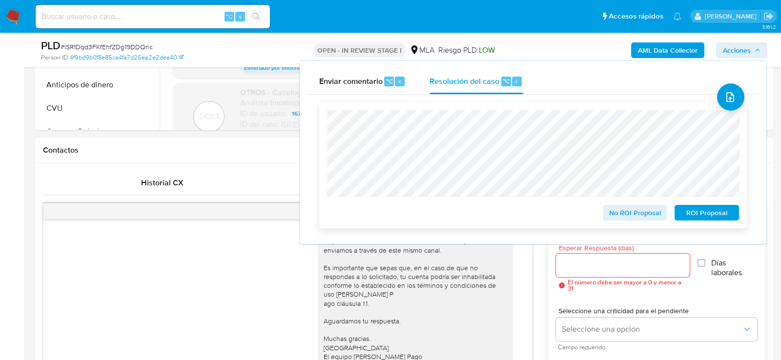
click at [690, 215] on span "ROI Proposal" at bounding box center [707, 213] width 51 height 14
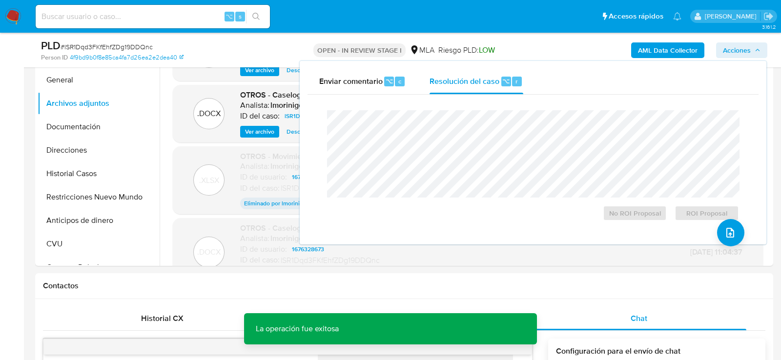
scroll to position [212, 0]
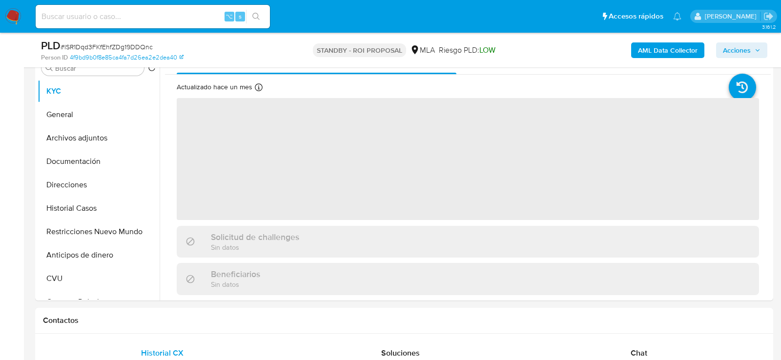
scroll to position [228, 0]
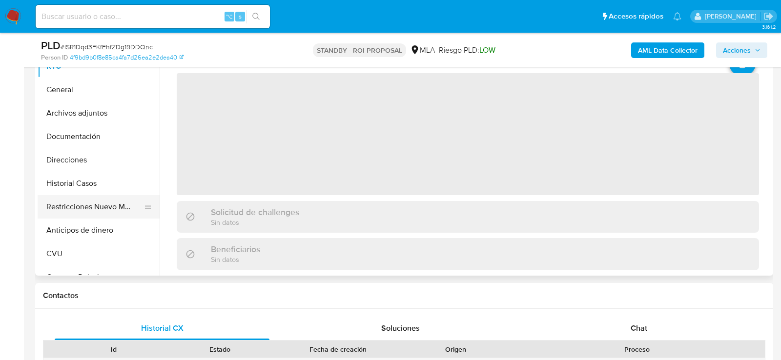
select select "10"
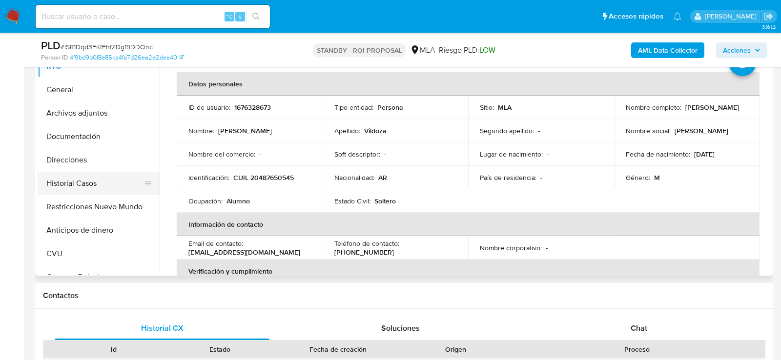
click at [69, 191] on button "Historial Casos" at bounding box center [95, 183] width 114 height 23
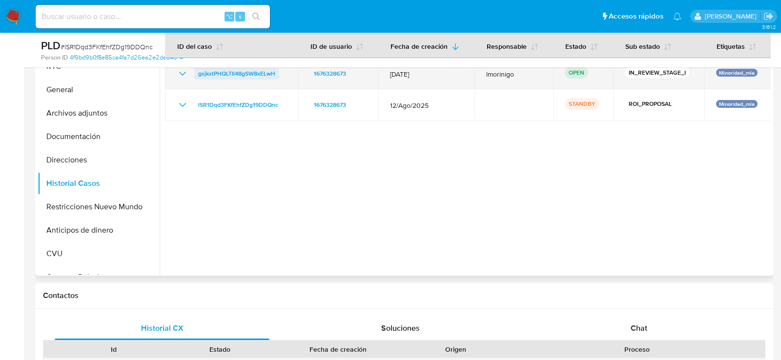
click at [258, 73] on span "gsjkxtPHQLTIl48gSW8xELwH" at bounding box center [236, 74] width 77 height 12
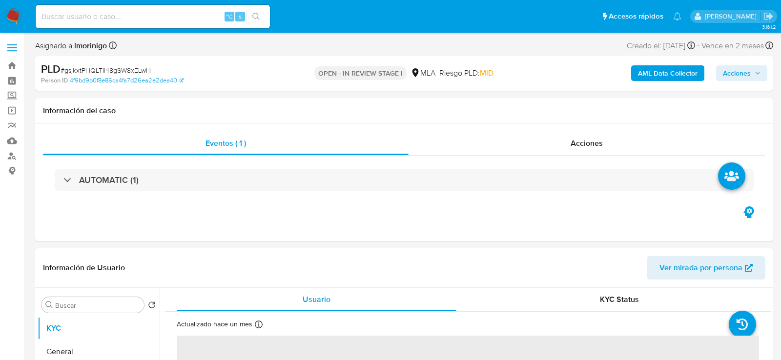
select select "10"
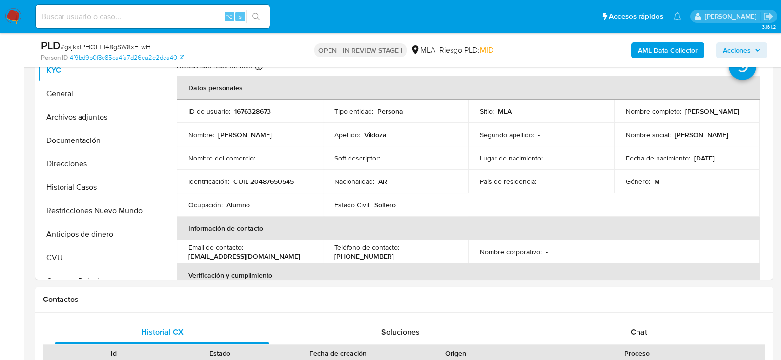
scroll to position [270, 0]
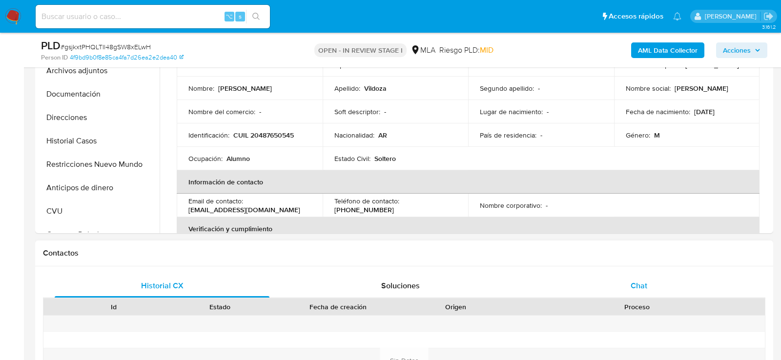
click at [604, 292] on div "Chat" at bounding box center [639, 285] width 215 height 23
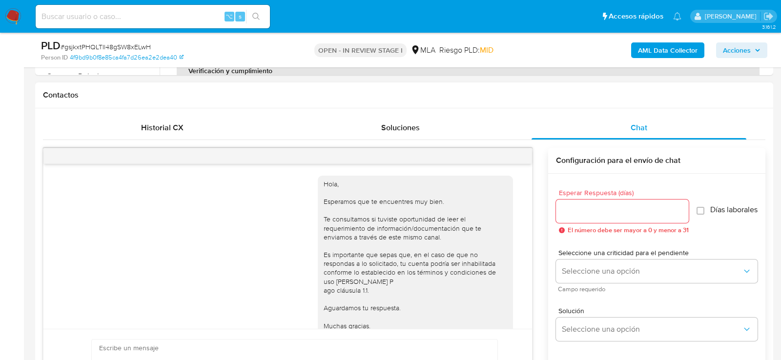
scroll to position [50, 0]
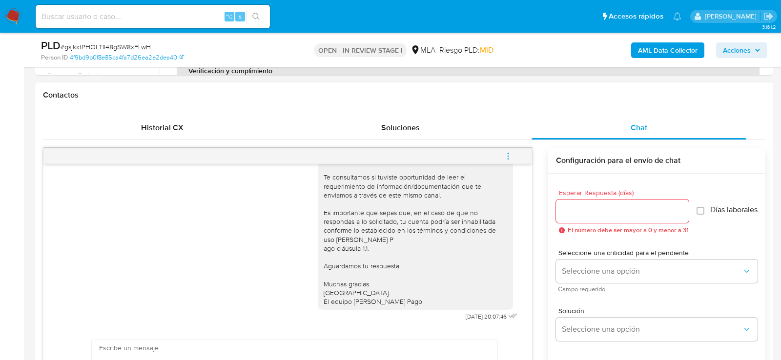
click at [506, 159] on span "menu-action" at bounding box center [508, 156] width 9 height 23
click at [456, 132] on li "Cerrar conversación" at bounding box center [442, 136] width 100 height 18
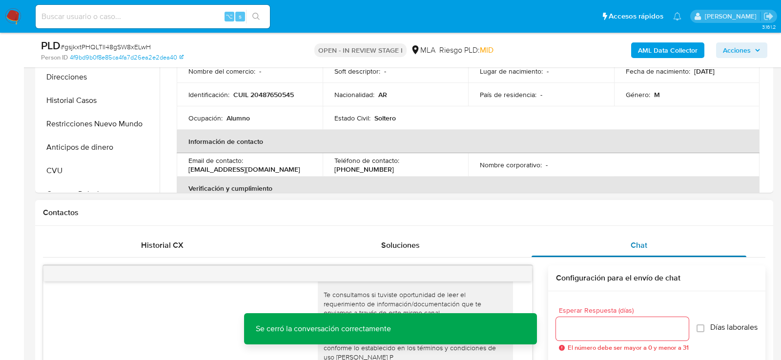
scroll to position [203, 0]
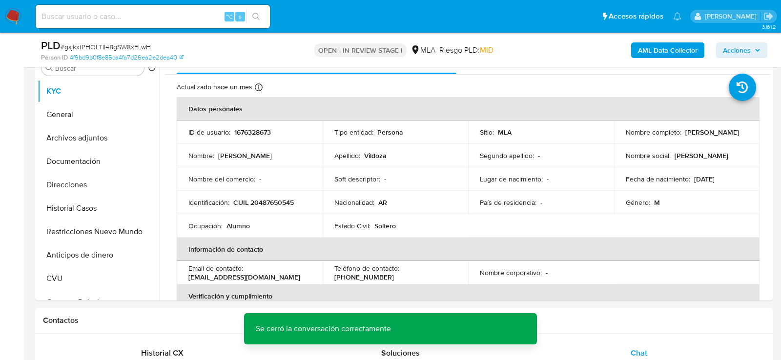
click at [745, 49] on span "Acciones" at bounding box center [737, 50] width 28 height 16
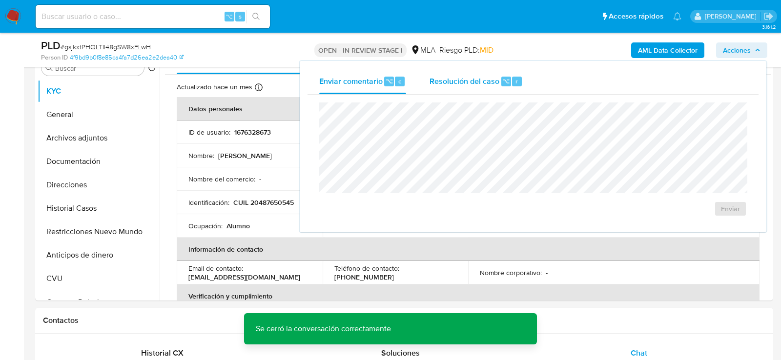
click at [515, 76] on div "Resolución del caso ⌥ r" at bounding box center [476, 81] width 93 height 25
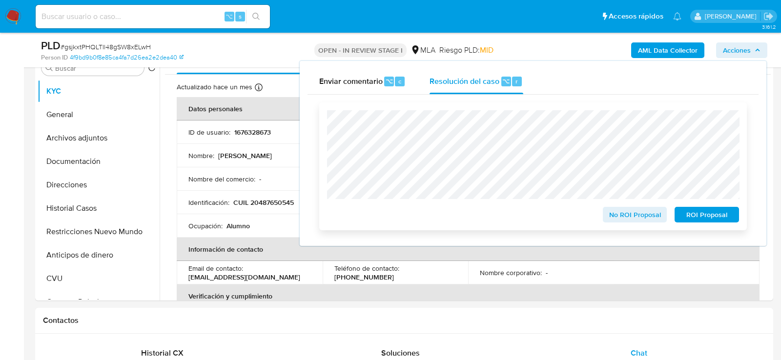
click at [700, 217] on span "ROI Proposal" at bounding box center [707, 215] width 51 height 14
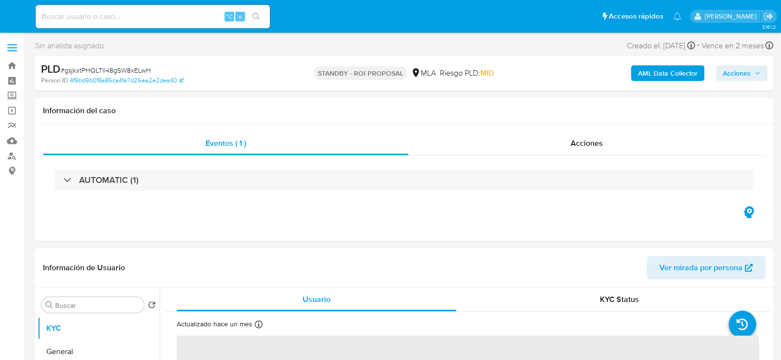
select select "10"
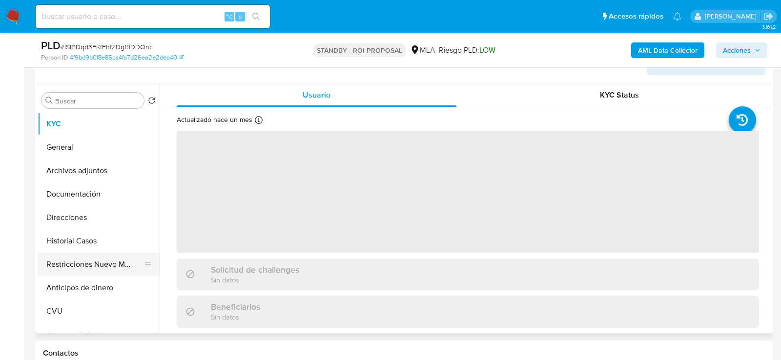
scroll to position [187, 0]
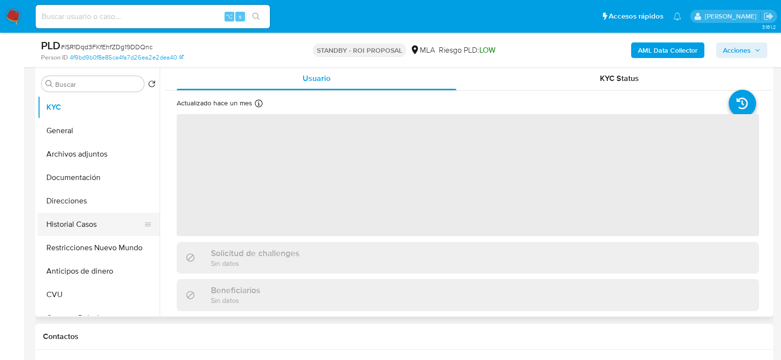
select select "10"
click at [67, 213] on button "Historial Casos" at bounding box center [95, 224] width 114 height 23
